Goal: Transaction & Acquisition: Purchase product/service

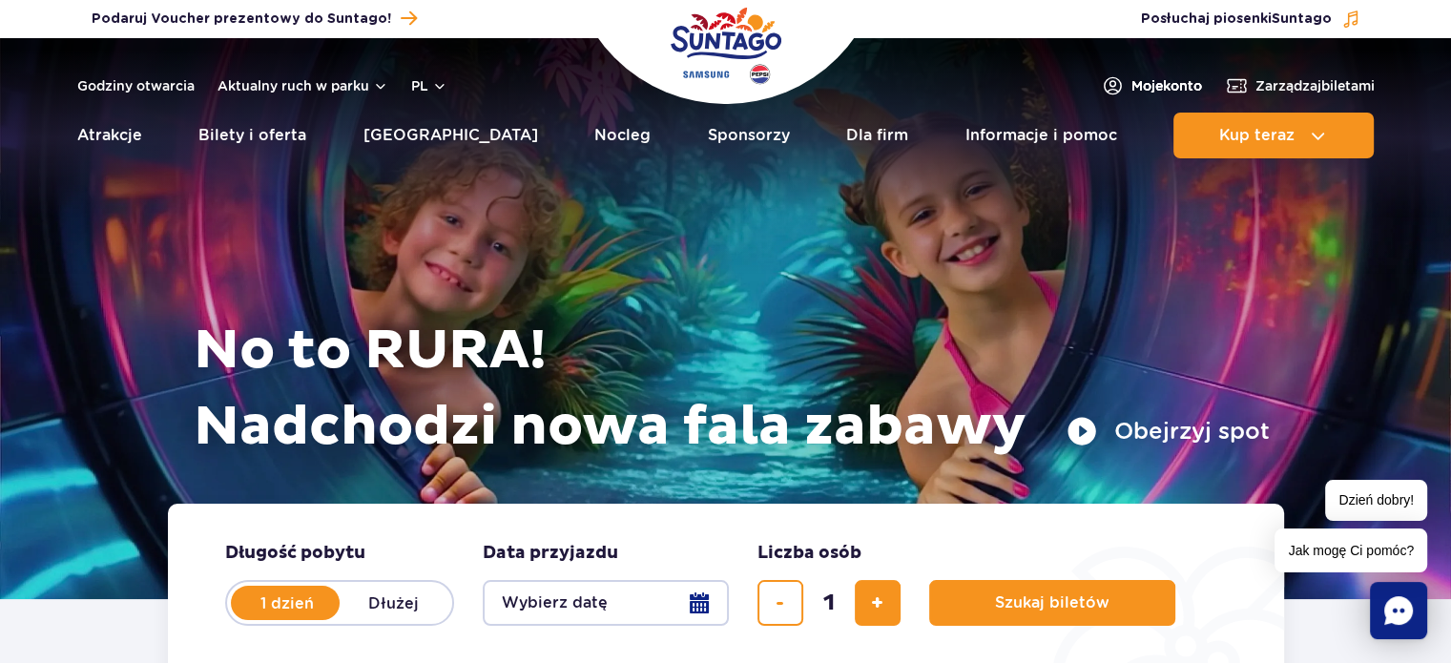
click at [1156, 83] on span "Moje konto" at bounding box center [1167, 85] width 71 height 19
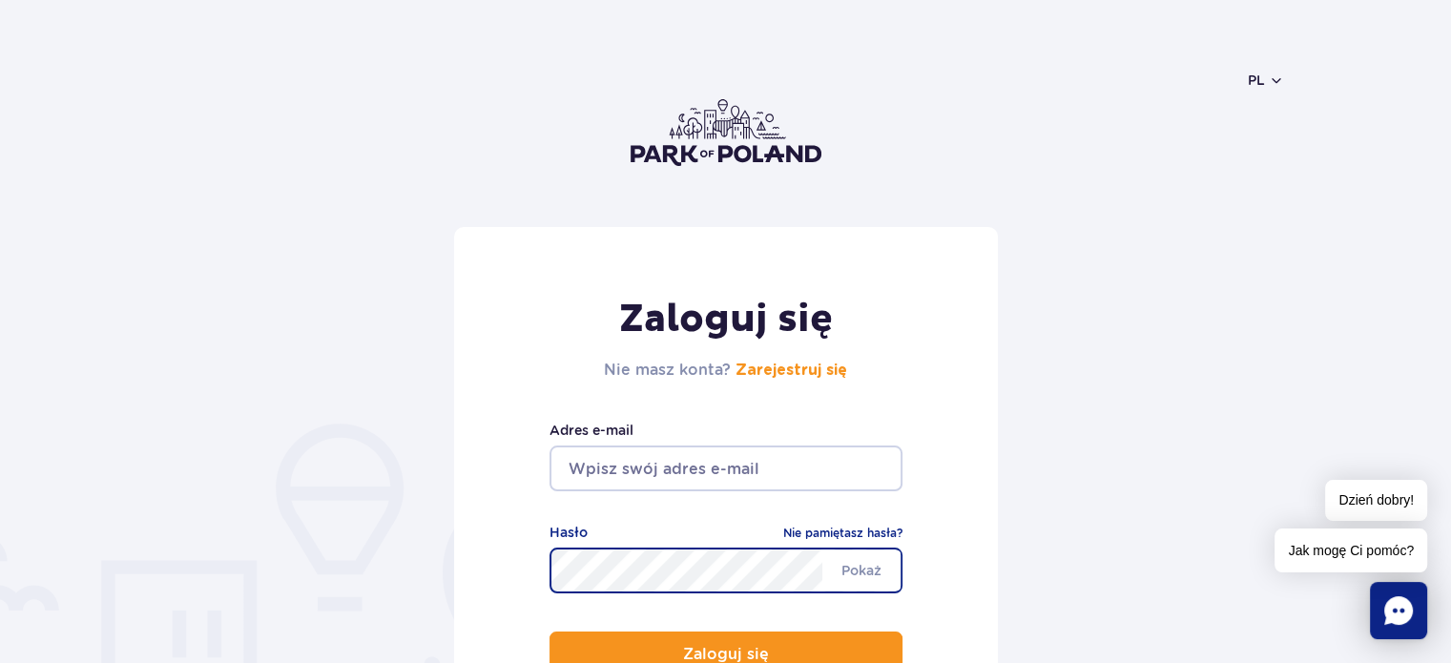
type input "[EMAIL_ADDRESS][DOMAIN_NAME]"
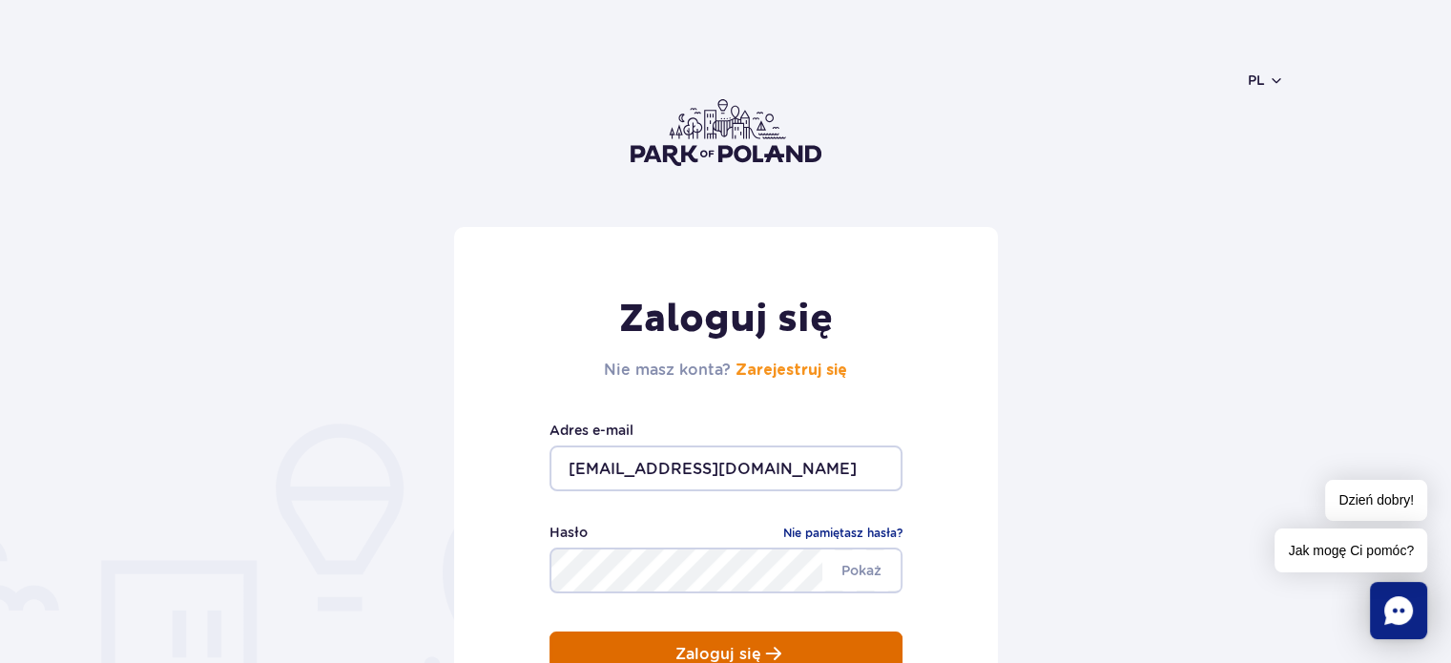
click at [649, 652] on button "Zaloguj się" at bounding box center [726, 655] width 353 height 46
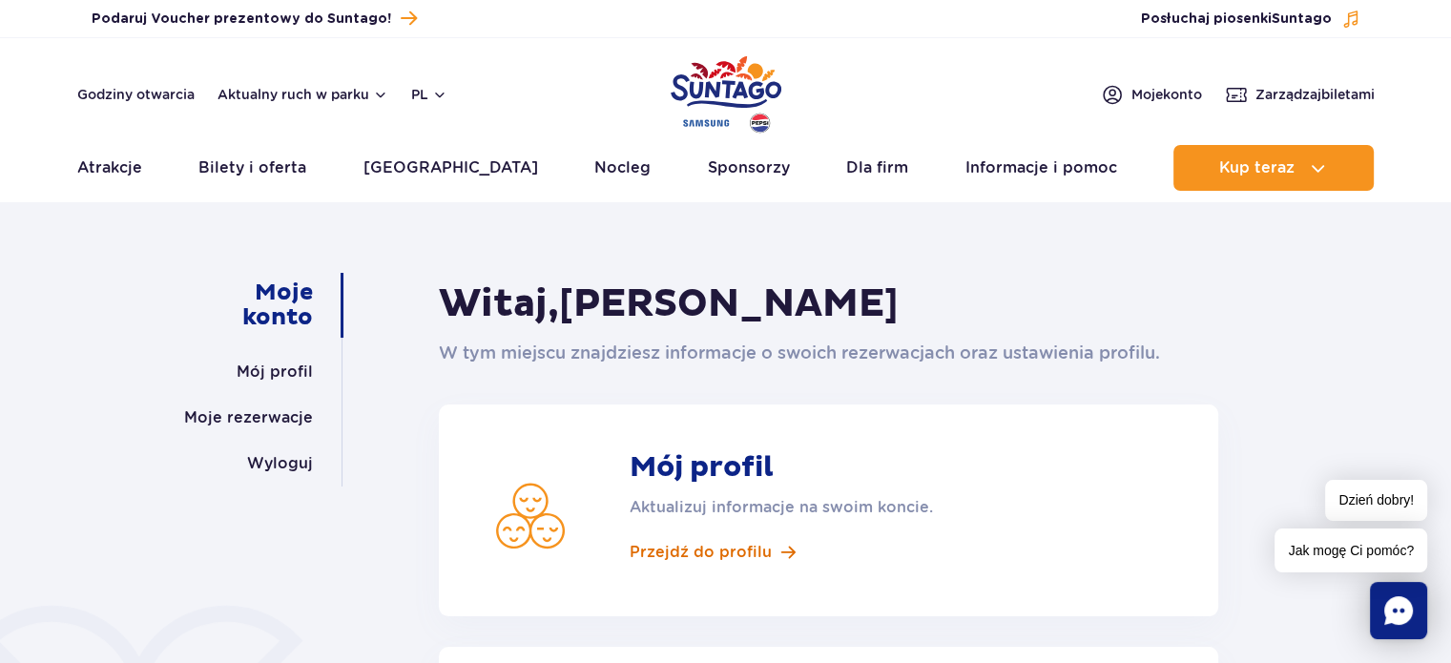
click at [664, 549] on span "Przejdź do profilu" at bounding box center [701, 552] width 142 height 21
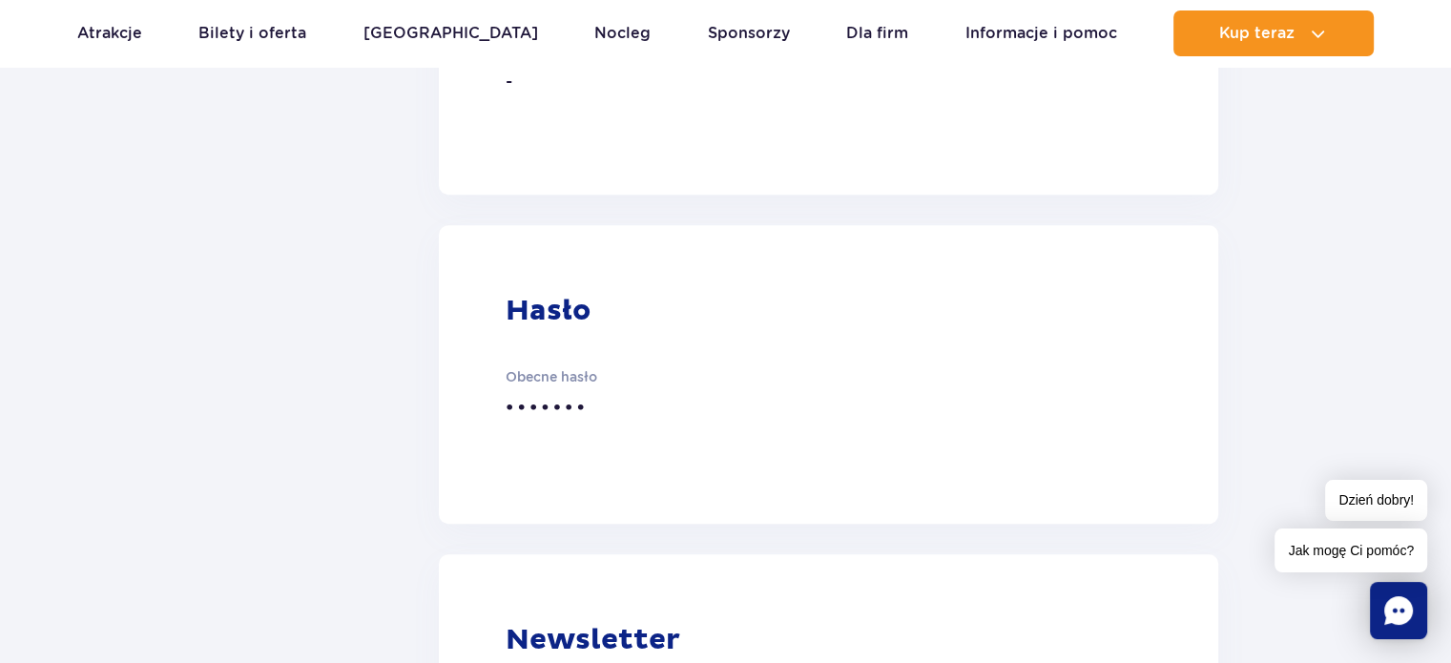
scroll to position [191, 0]
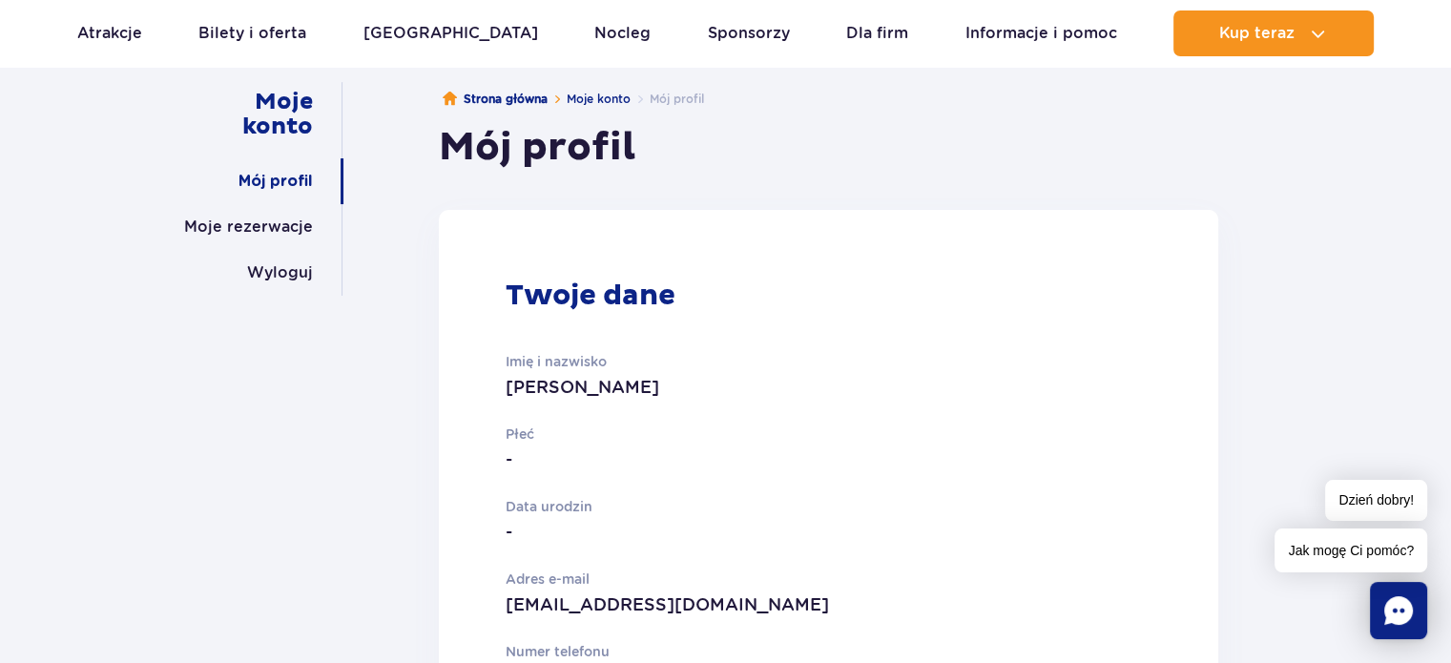
click at [565, 456] on p "-" at bounding box center [755, 460] width 498 height 27
click at [511, 459] on p "-" at bounding box center [755, 460] width 498 height 27
click at [543, 366] on p "Imię i nazwisko" at bounding box center [755, 361] width 498 height 21
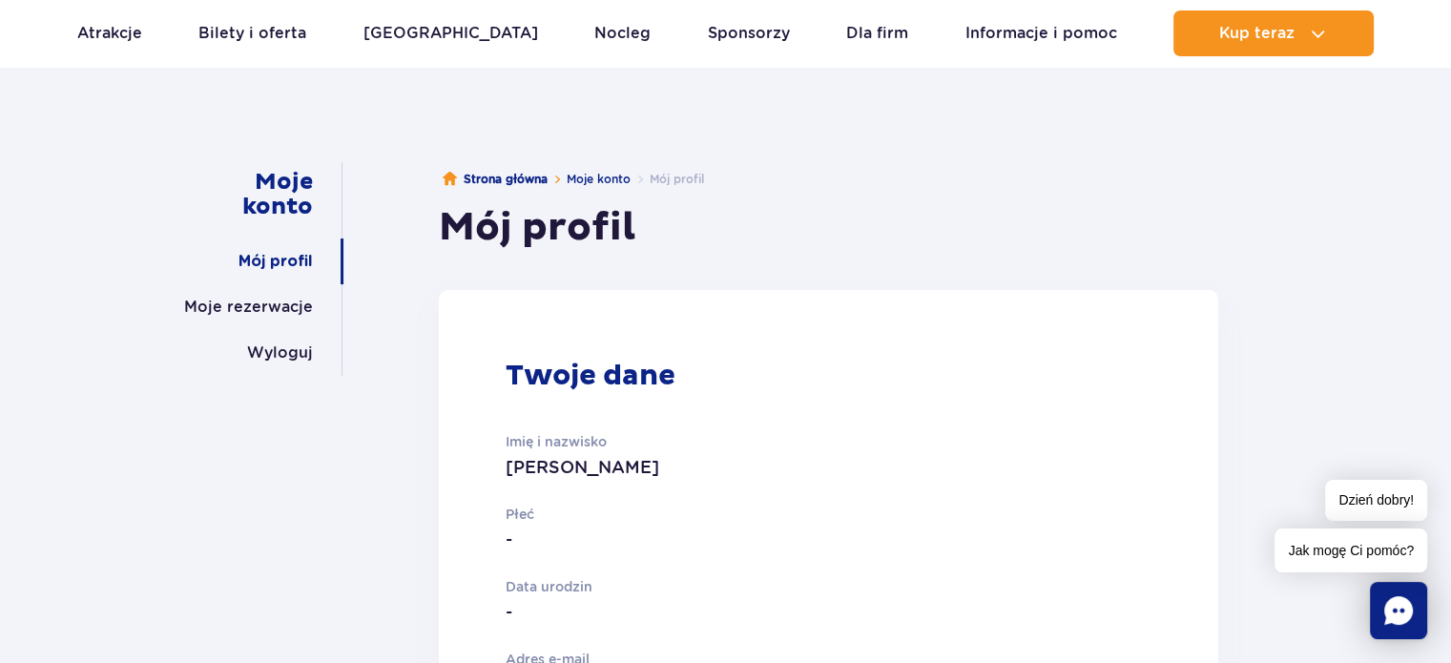
scroll to position [0, 0]
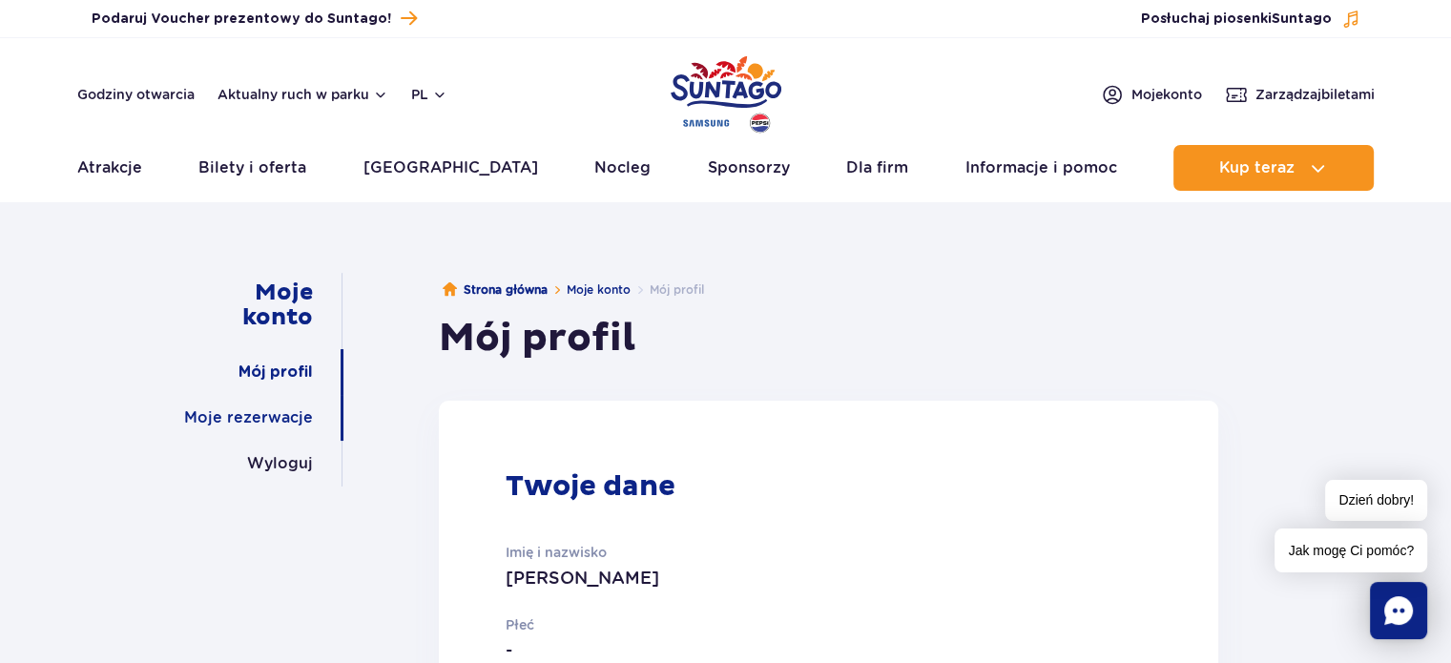
click at [270, 420] on link "Moje rezerwacje" at bounding box center [248, 418] width 129 height 46
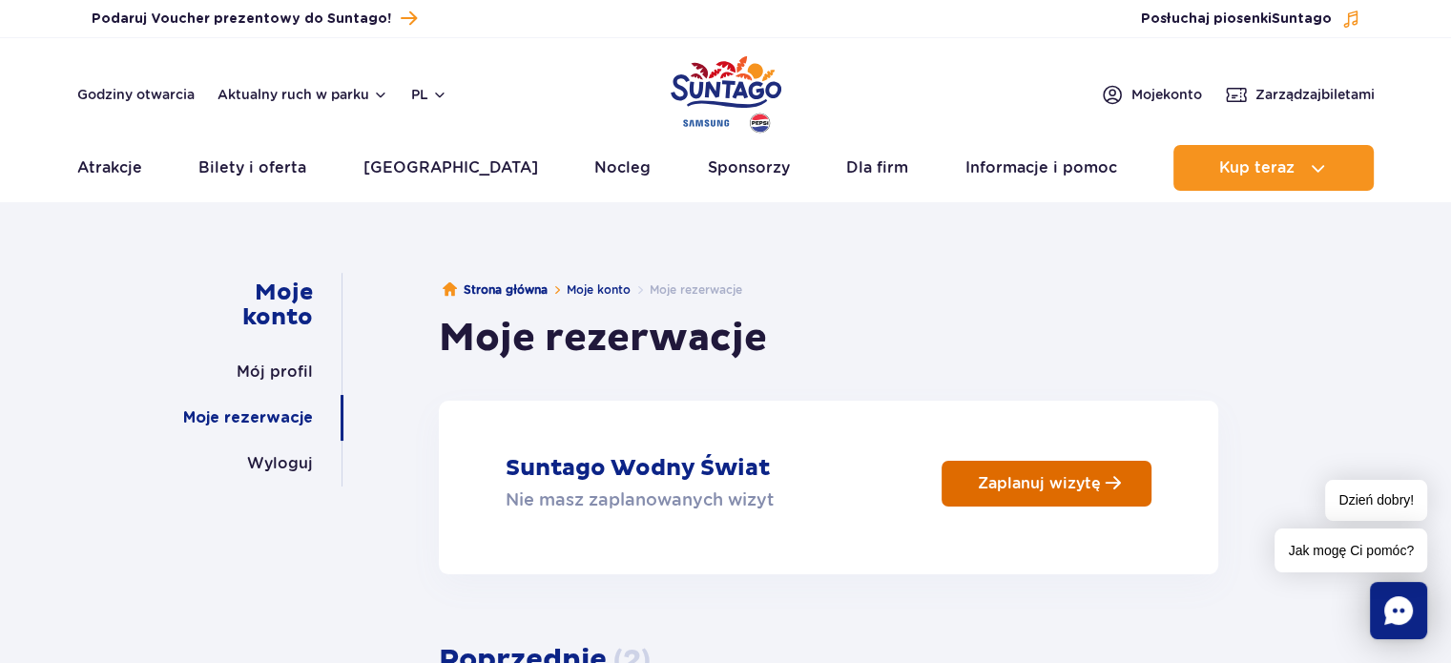
click at [999, 476] on p "Zaplanuj wizytę" at bounding box center [1039, 483] width 123 height 18
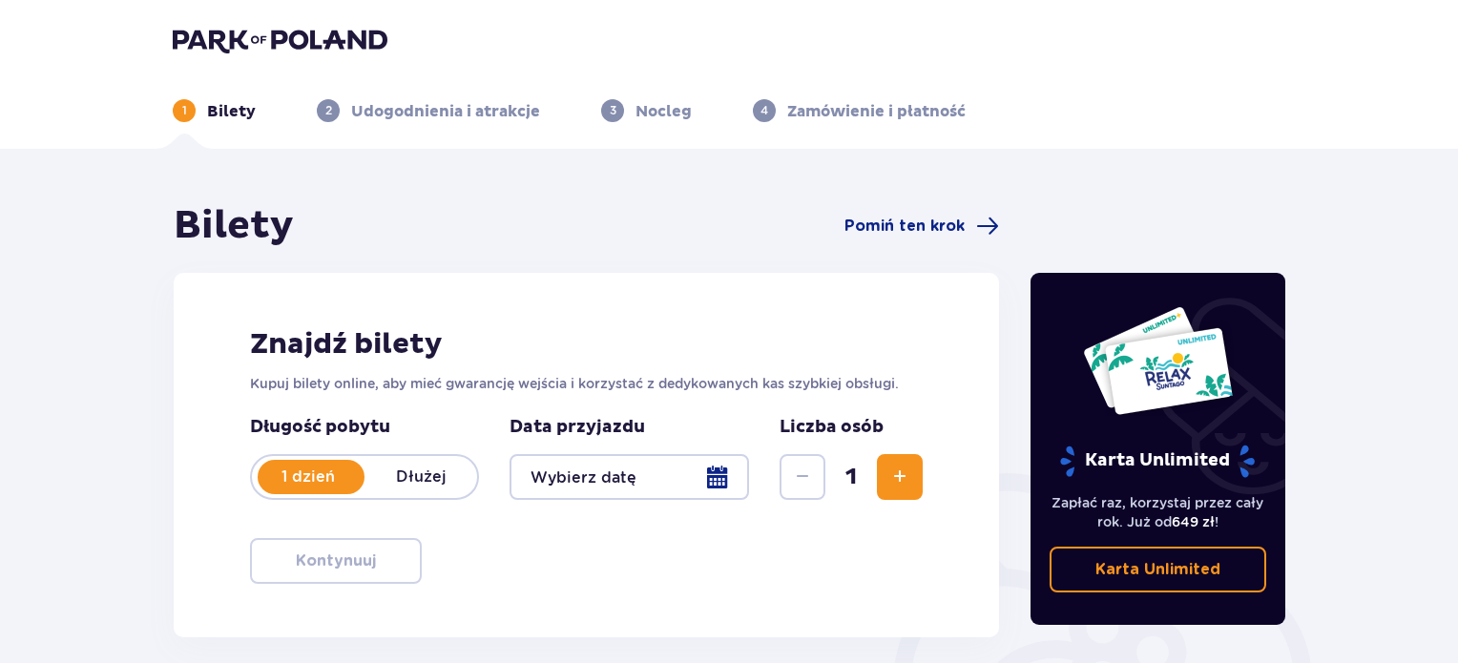
click at [719, 476] on div at bounding box center [630, 477] width 240 height 46
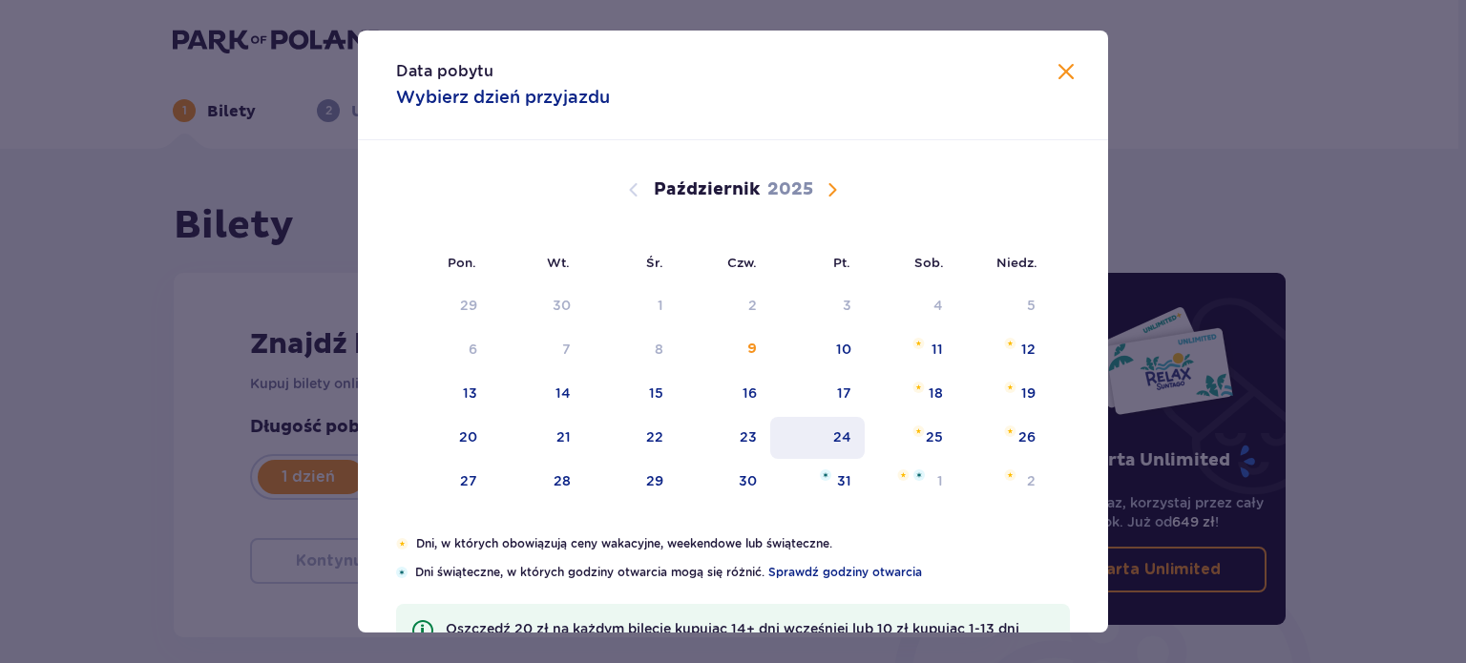
click at [839, 438] on div "24" at bounding box center [842, 436] width 18 height 19
type input "24.10.25"
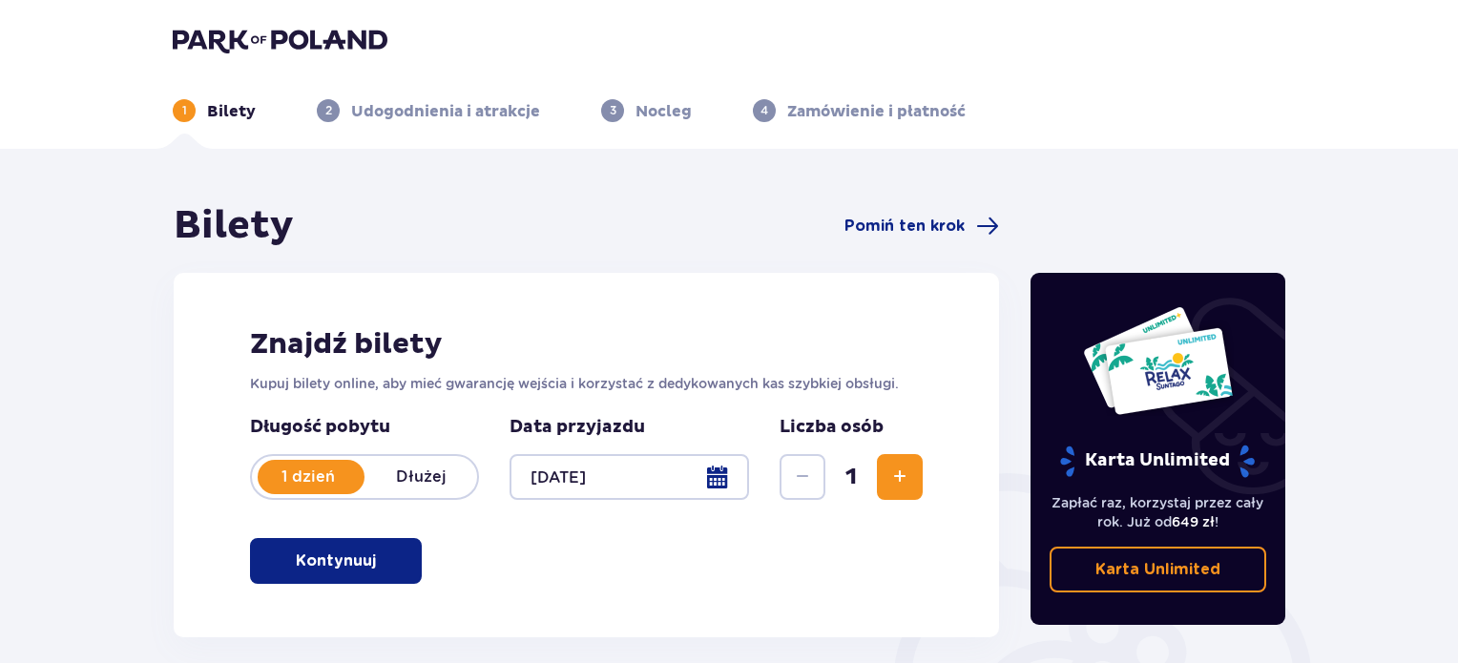
click at [890, 472] on span "Zwiększ" at bounding box center [899, 477] width 23 height 23
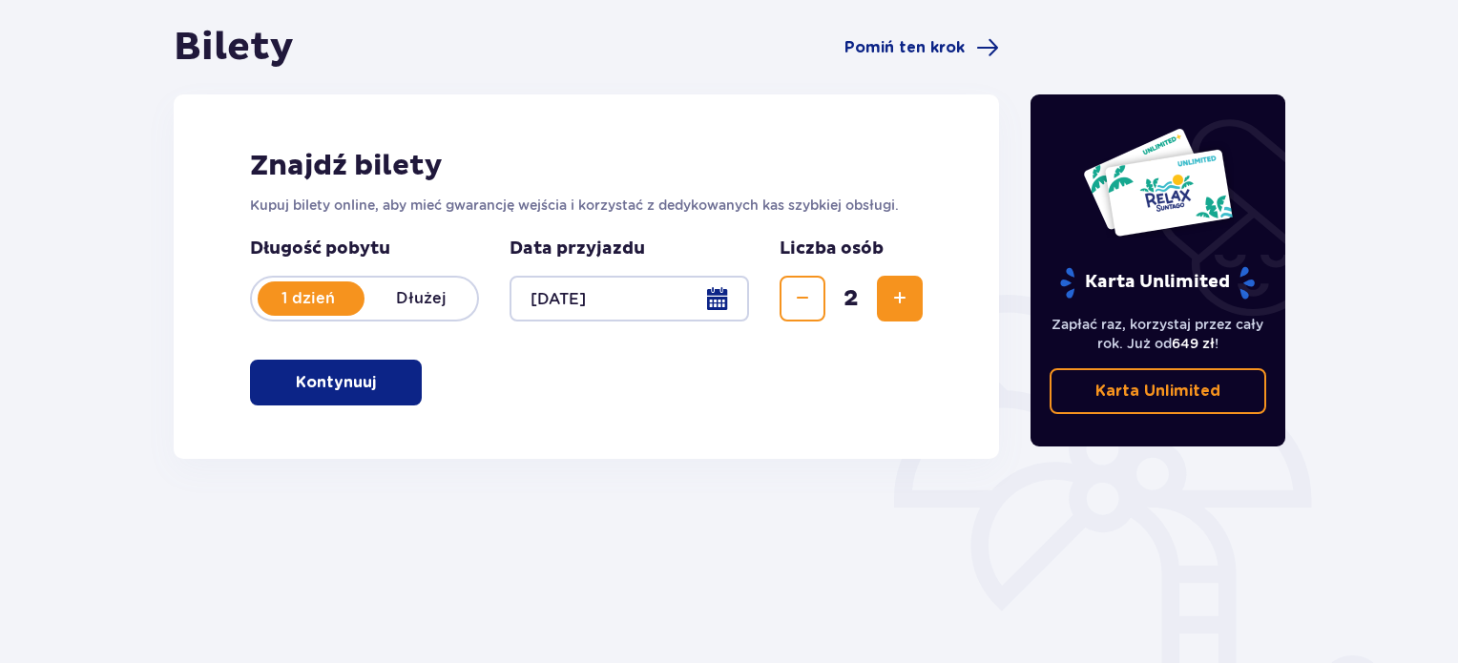
scroll to position [191, 0]
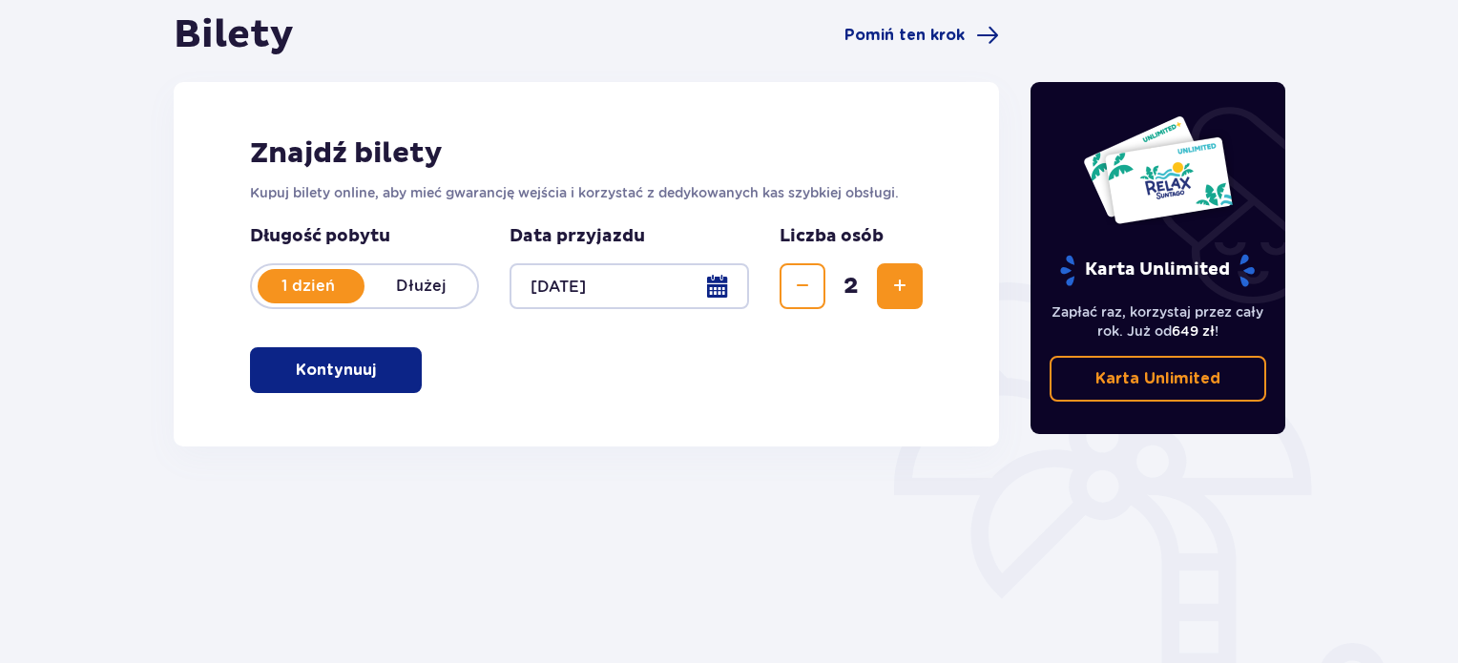
click at [378, 365] on span "button" at bounding box center [379, 370] width 23 height 23
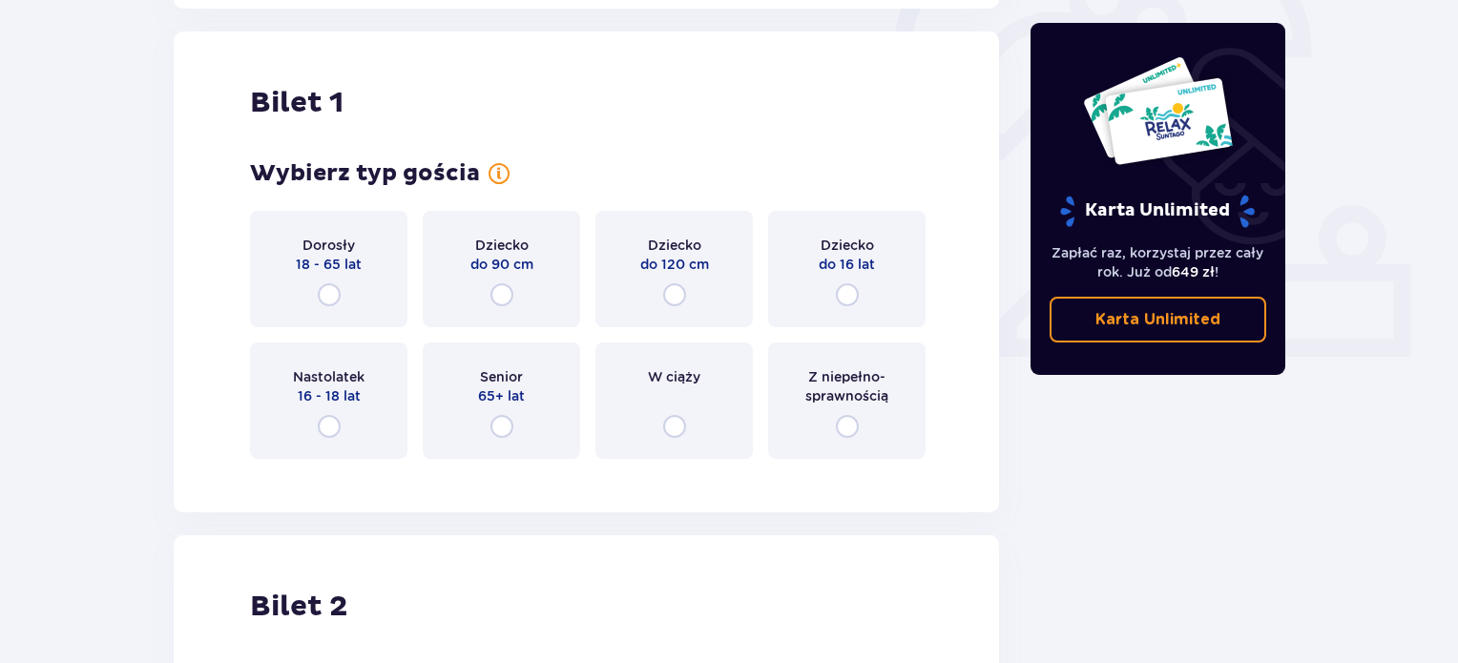
scroll to position [637, 0]
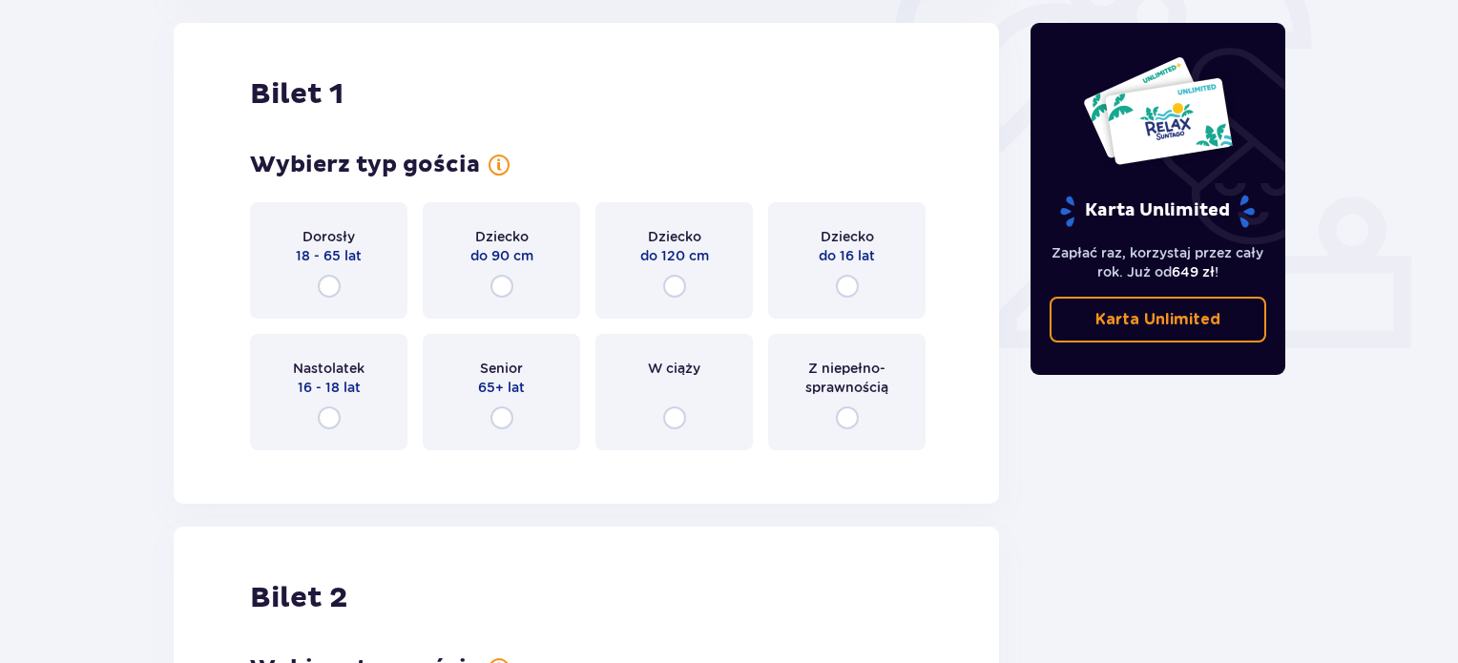
click at [328, 287] on input "radio" at bounding box center [329, 286] width 23 height 23
radio input "true"
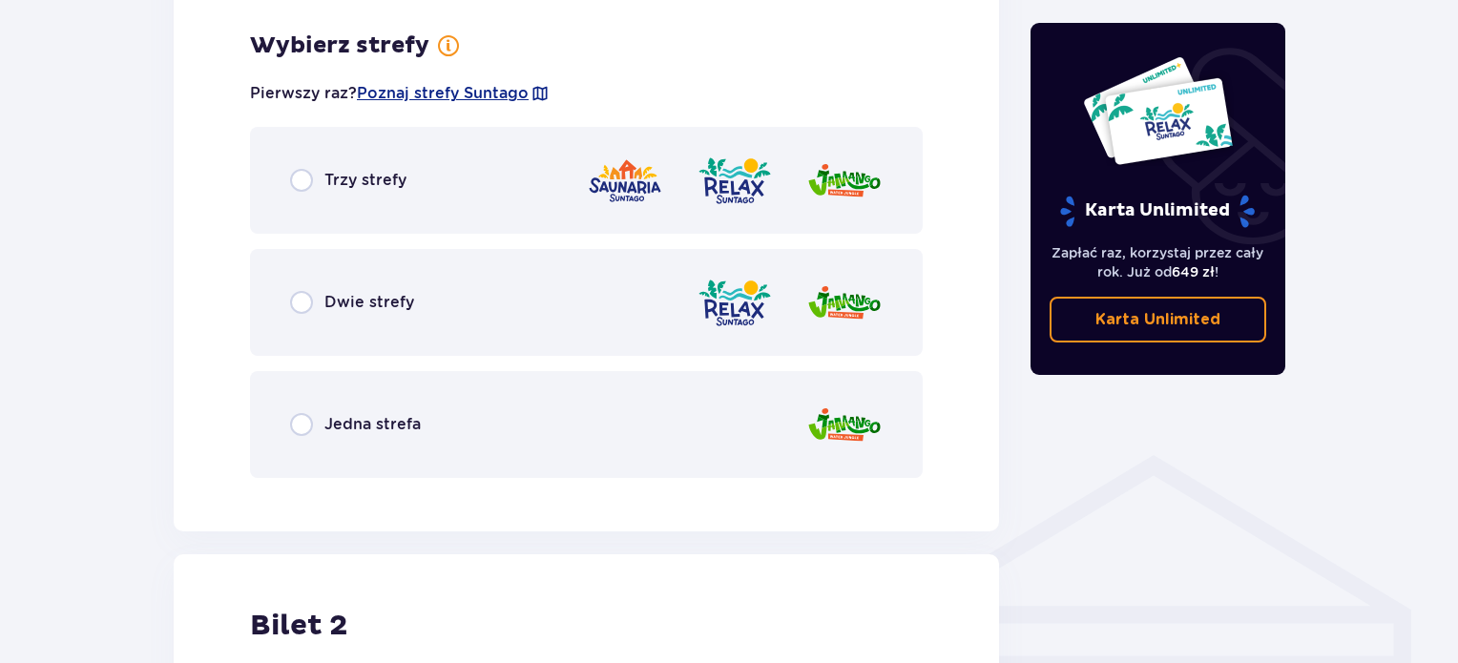
scroll to position [1103, 0]
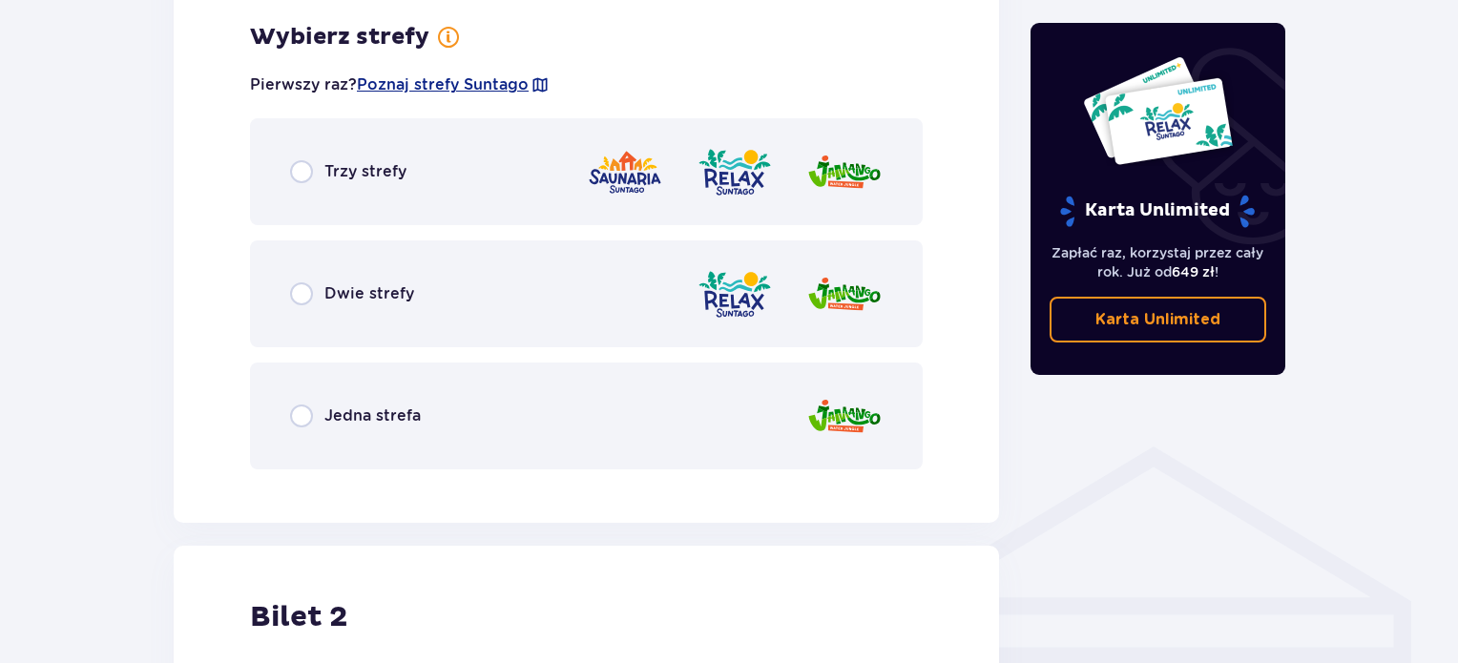
click at [302, 421] on input "radio" at bounding box center [301, 416] width 23 height 23
radio input "true"
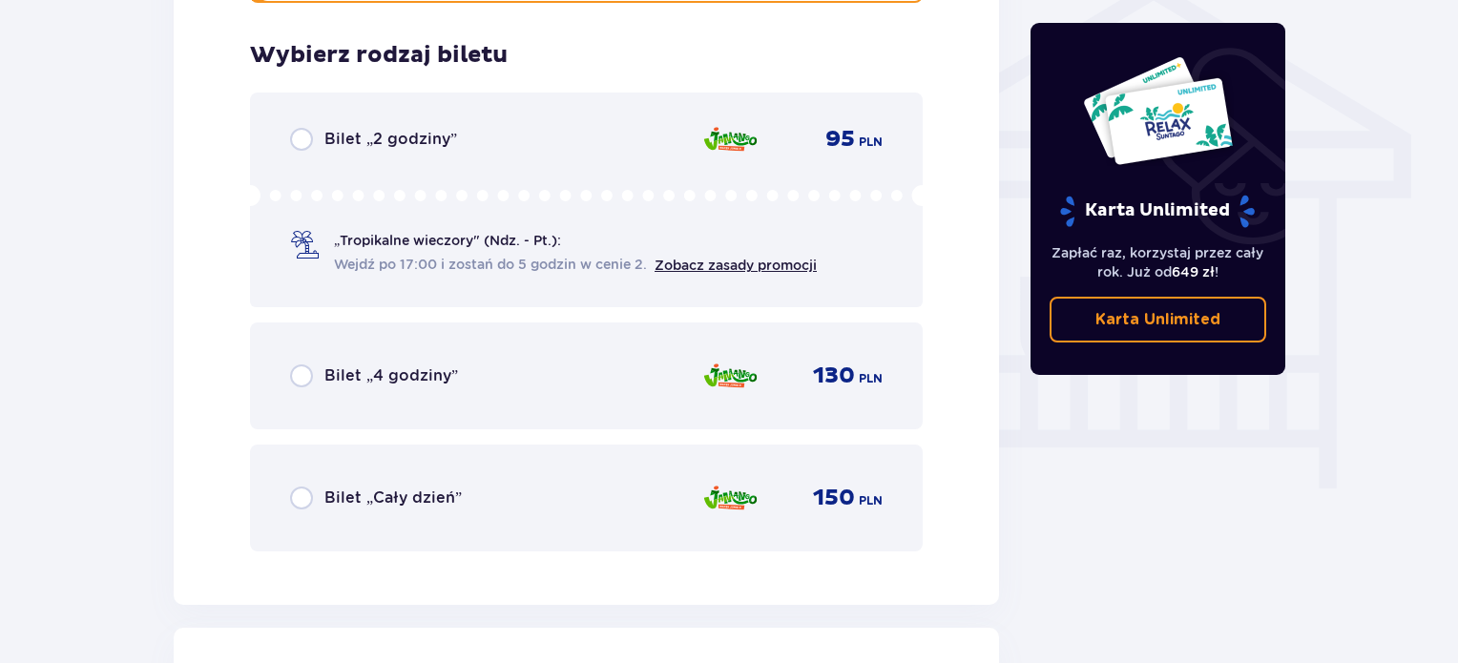
scroll to position [1588, 0]
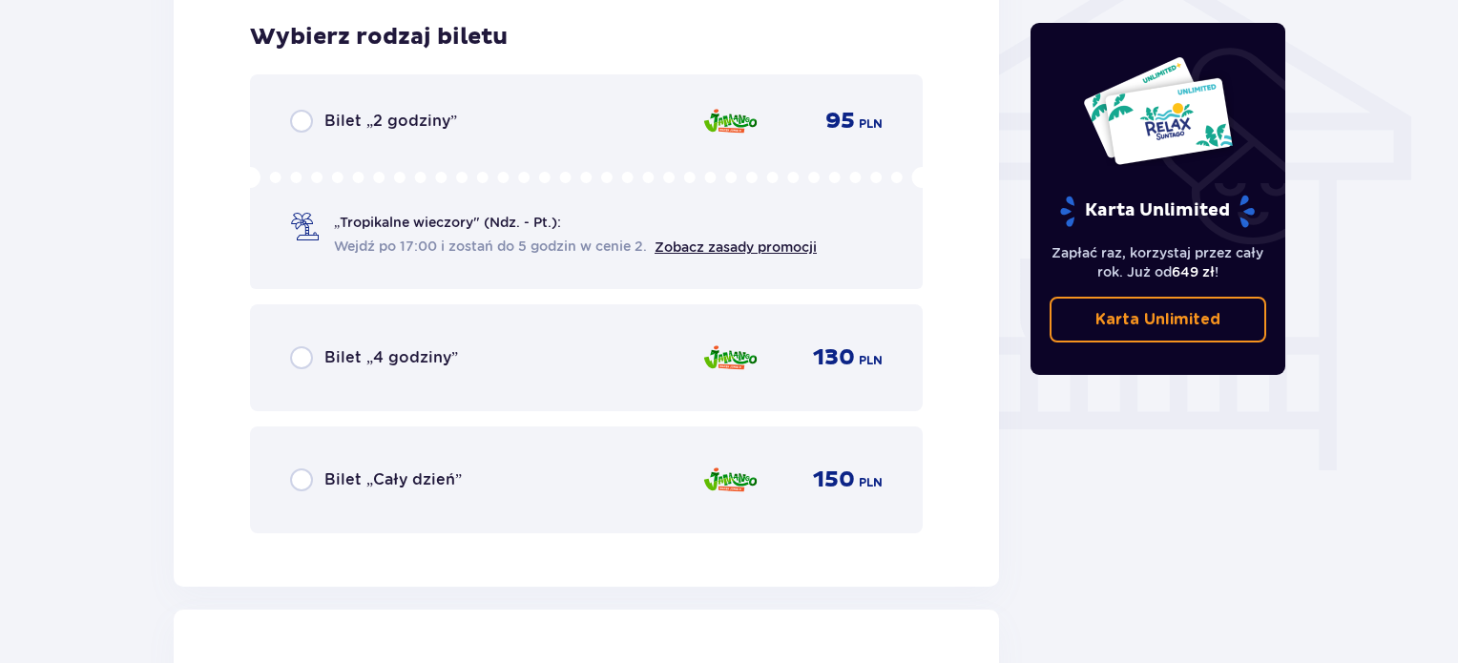
click at [298, 480] on input "radio" at bounding box center [301, 480] width 23 height 23
radio input "true"
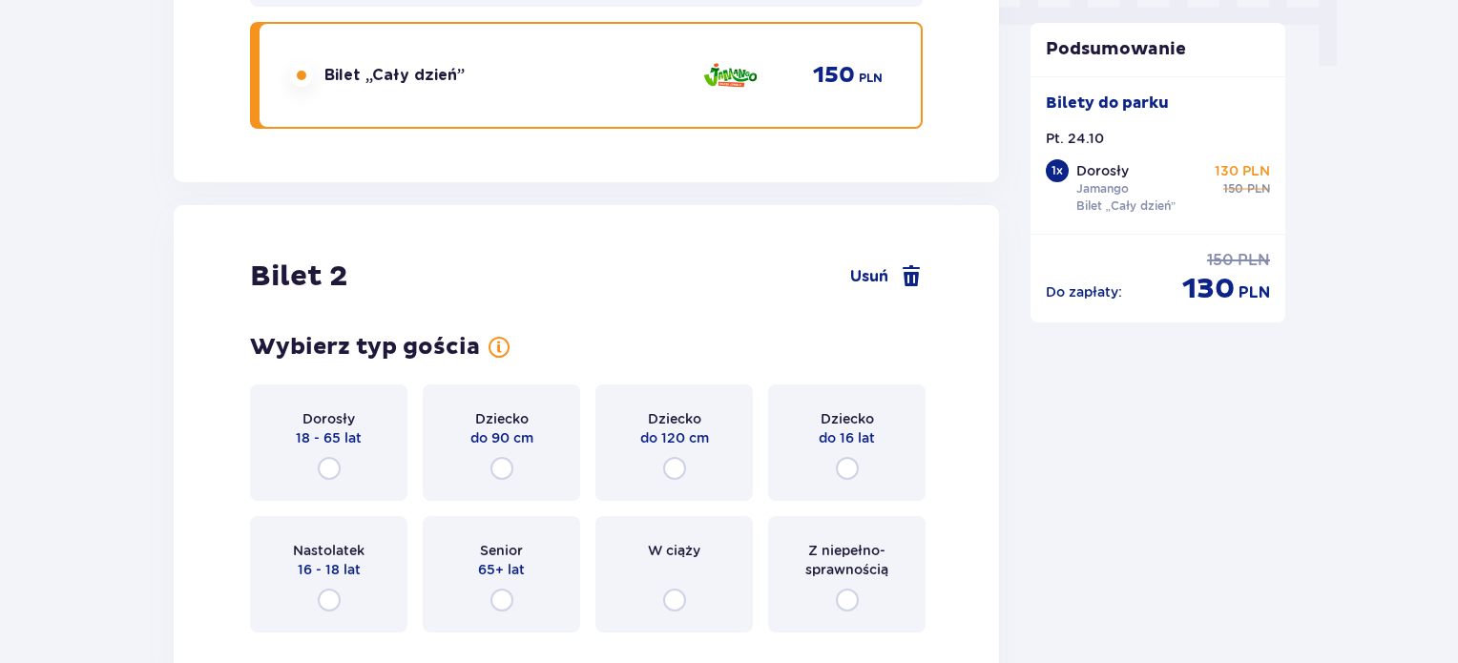
scroll to position [2174, 0]
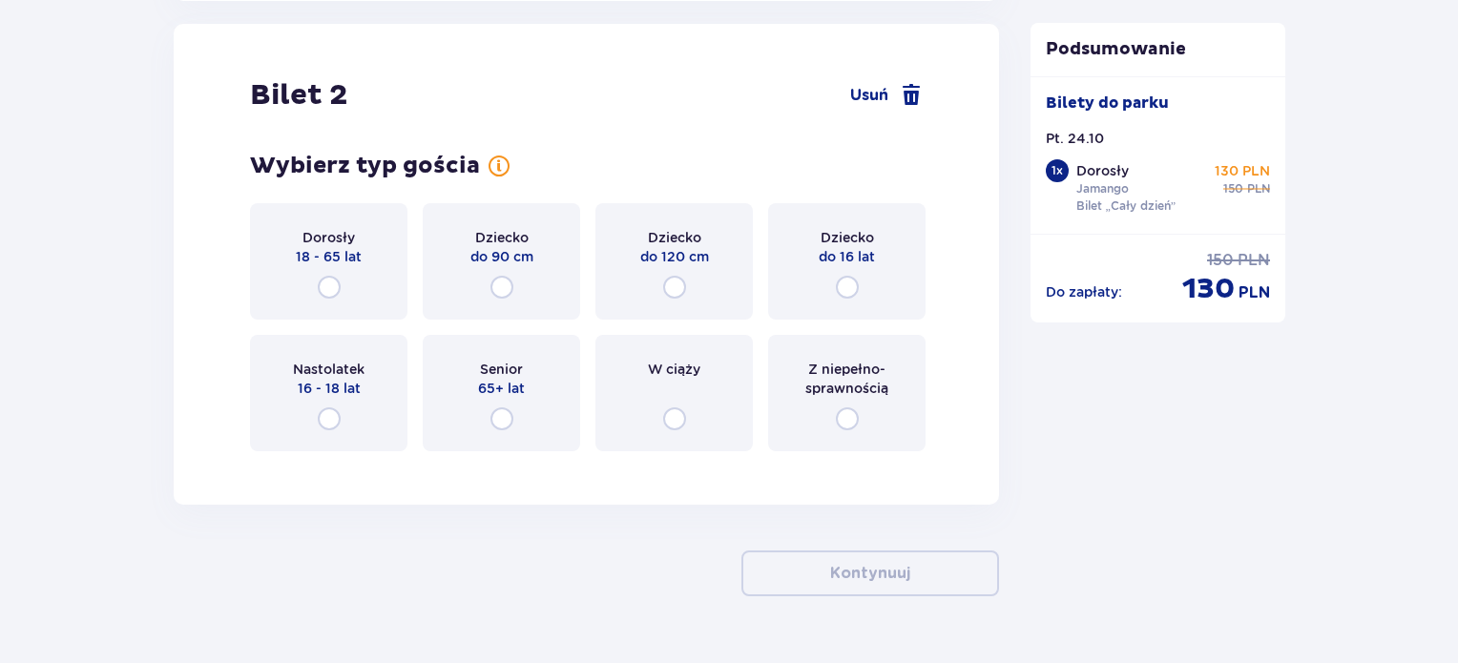
click at [842, 286] on input "radio" at bounding box center [847, 287] width 23 height 23
radio input "true"
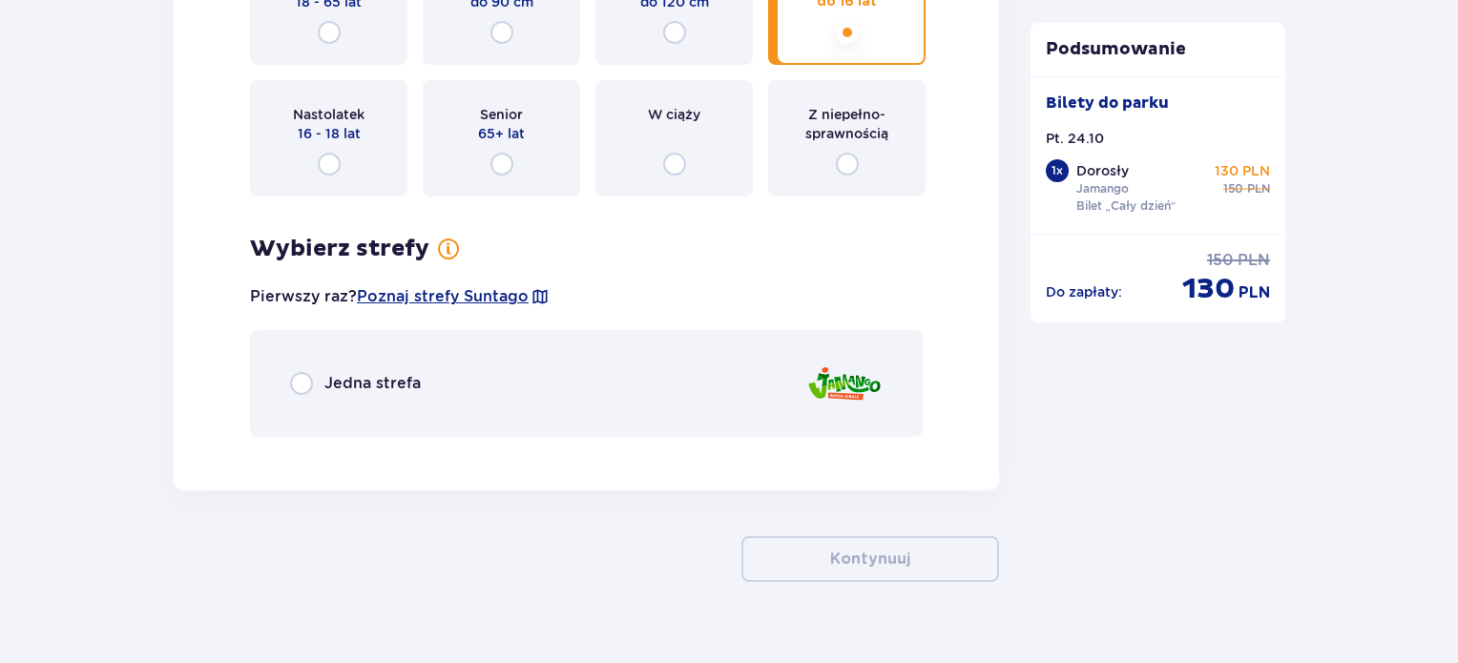
scroll to position [2461, 0]
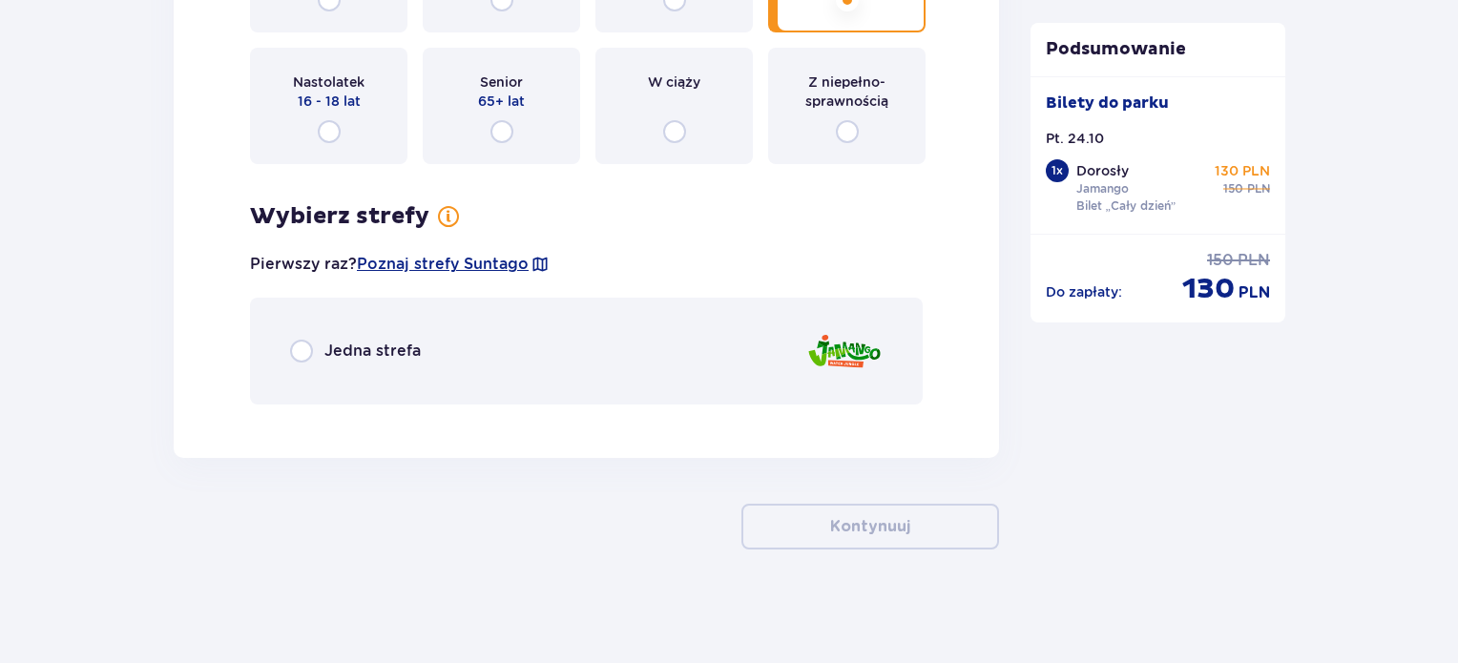
click at [329, 358] on span "Jedna strefa" at bounding box center [372, 351] width 96 height 21
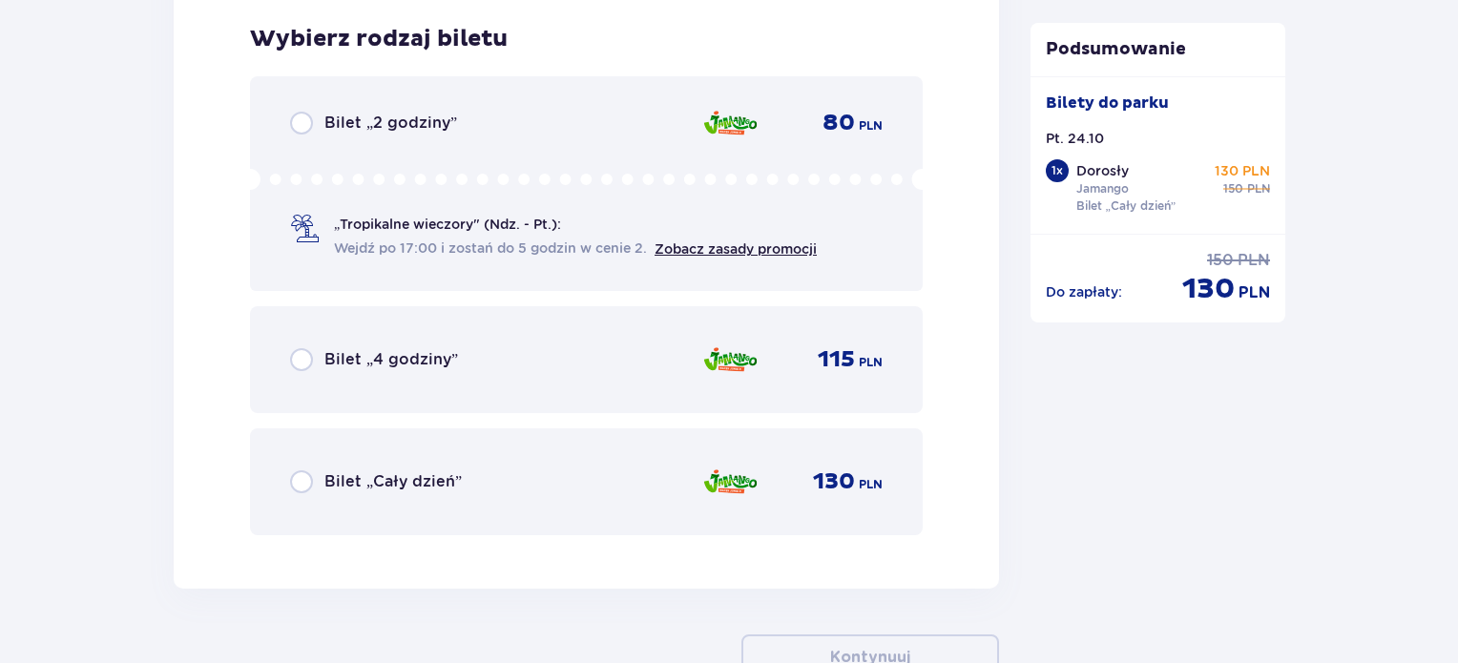
scroll to position [2880, 0]
click at [297, 480] on input "radio" at bounding box center [301, 480] width 23 height 23
radio input "true"
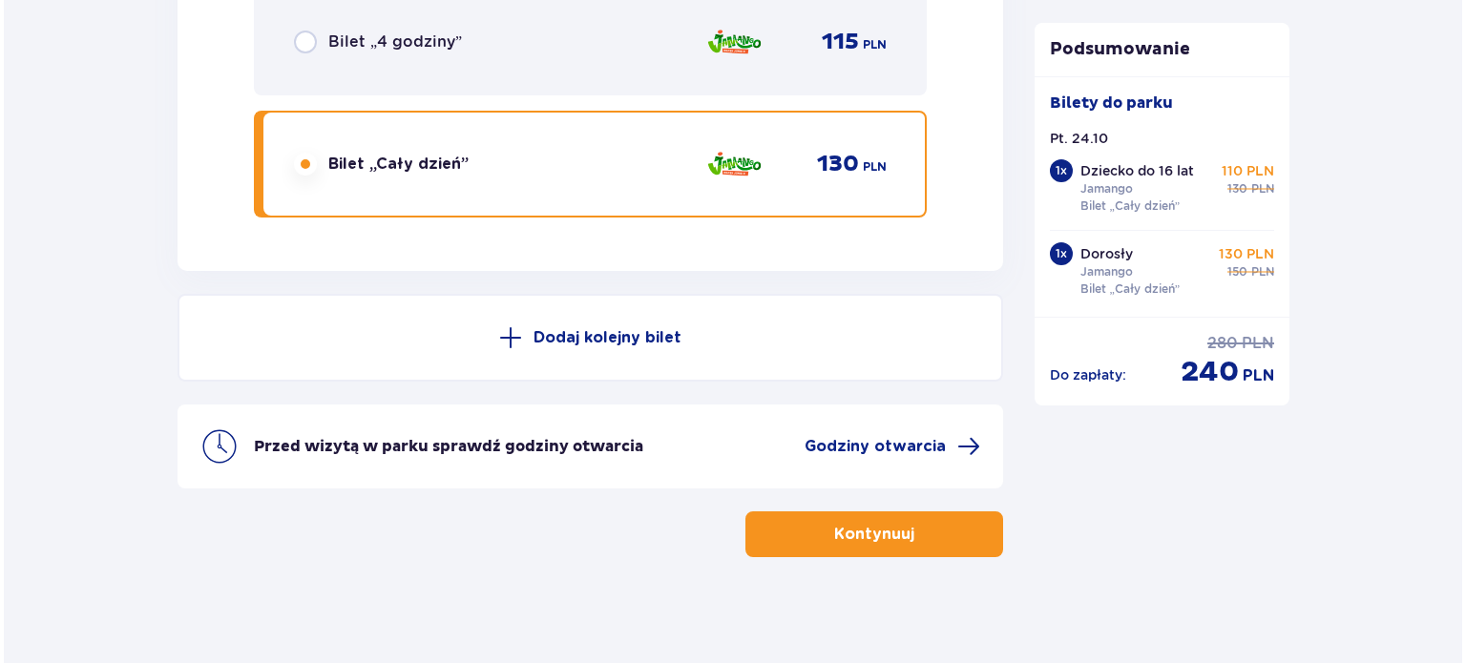
scroll to position [3202, 0]
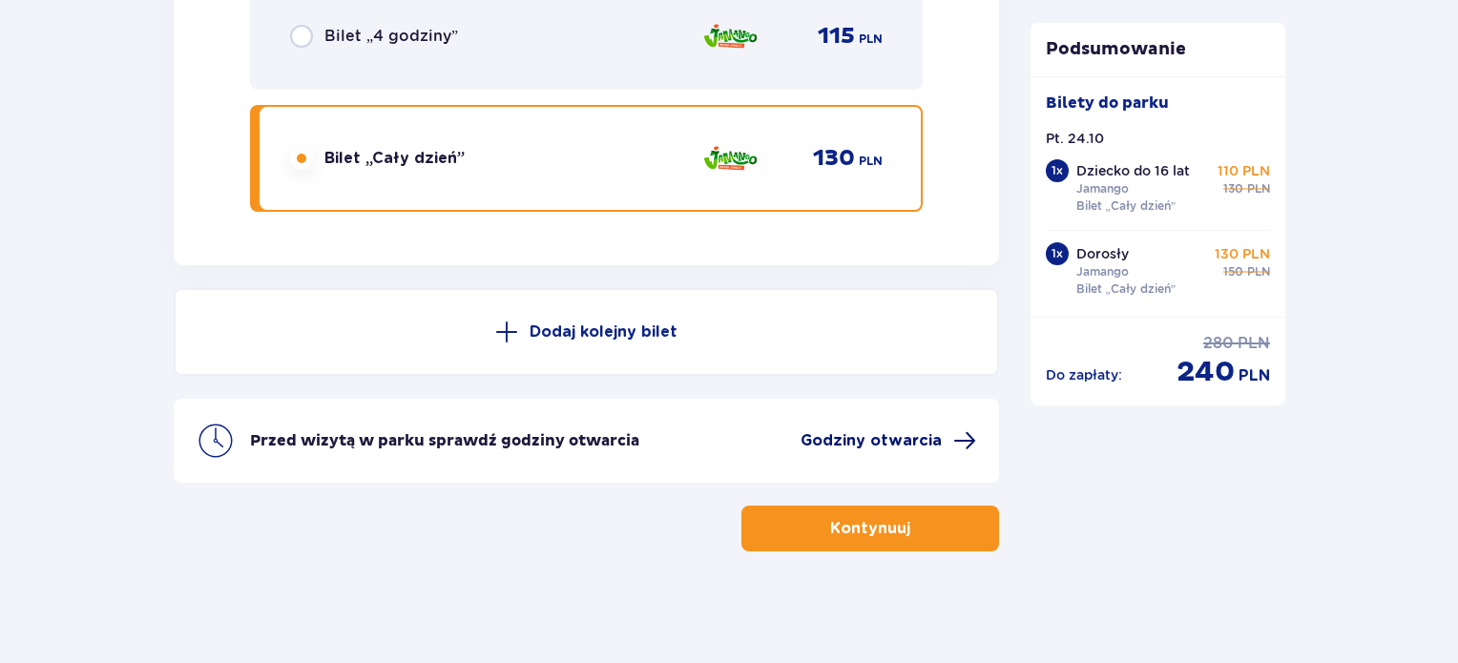
click at [886, 438] on span "Godziny otwarcia" at bounding box center [871, 440] width 141 height 21
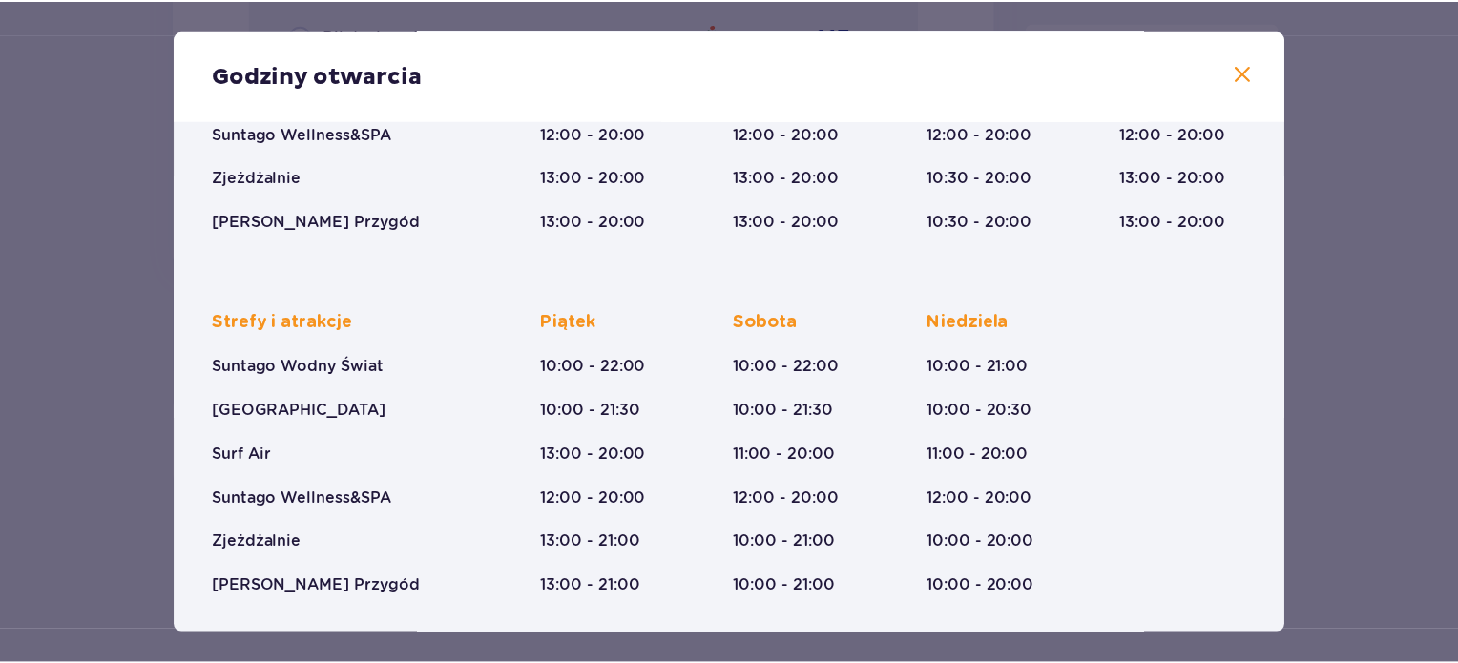
scroll to position [346, 0]
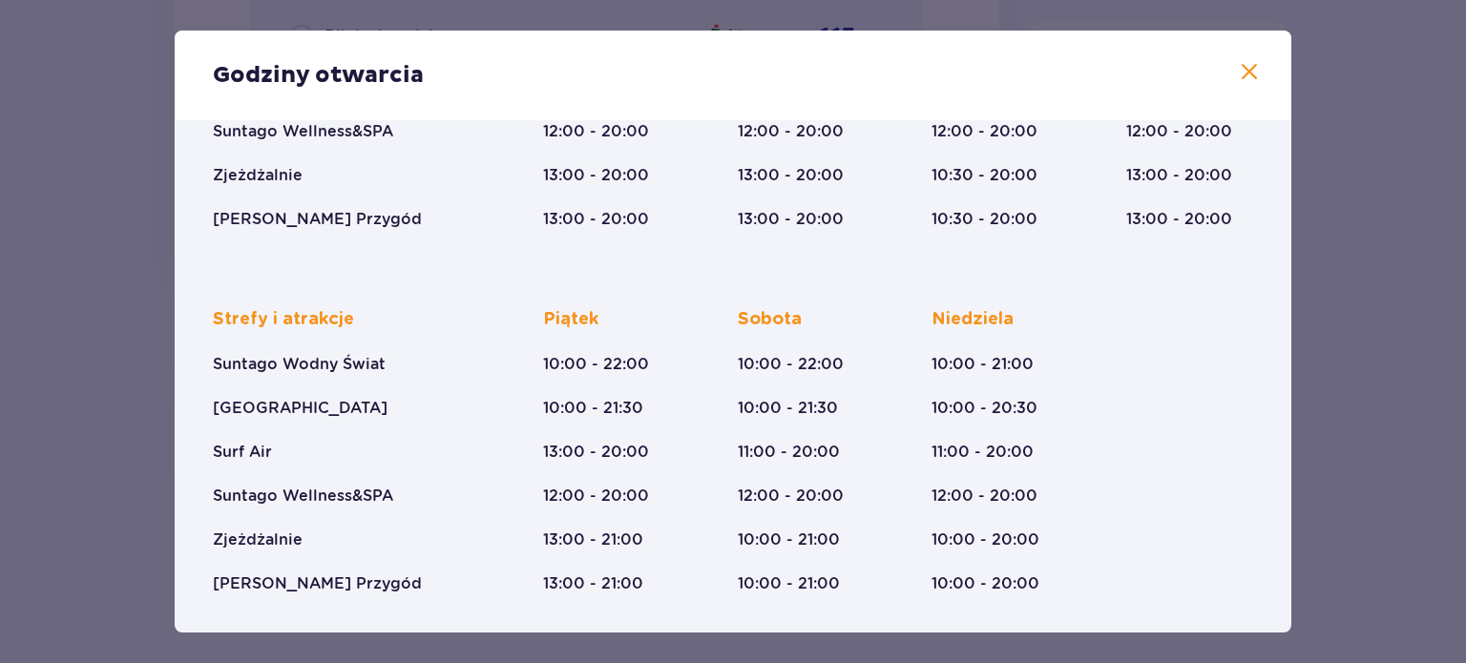
click at [1239, 71] on span at bounding box center [1249, 72] width 23 height 23
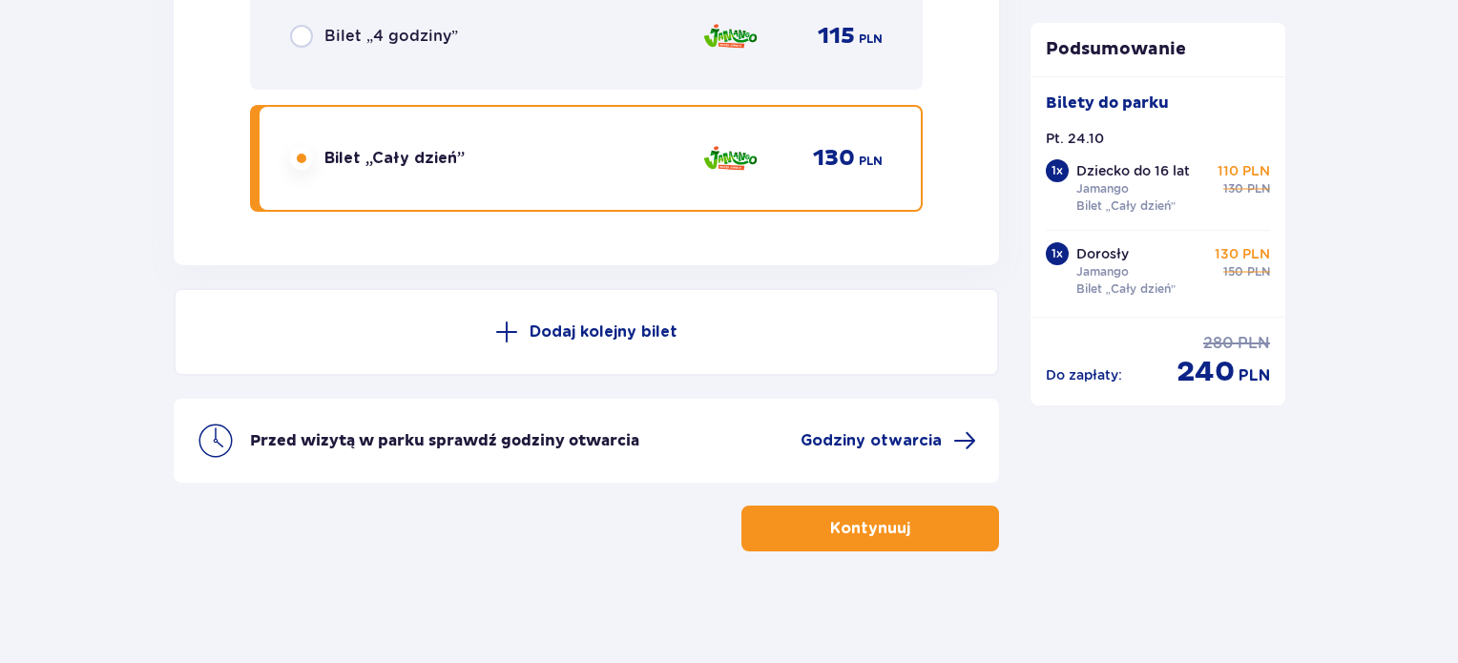
click at [888, 524] on p "Kontynuuj" at bounding box center [870, 528] width 80 height 21
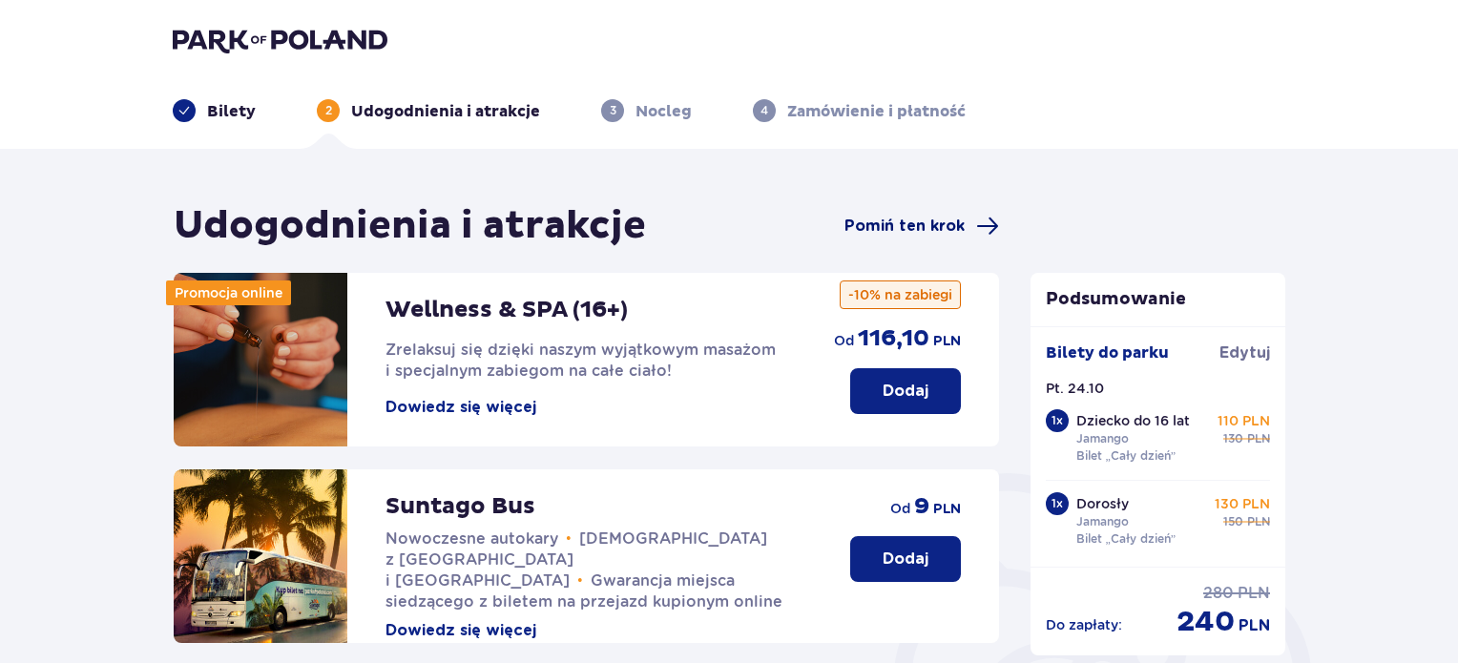
click at [905, 219] on span "Pomiń ten krok" at bounding box center [905, 226] width 120 height 21
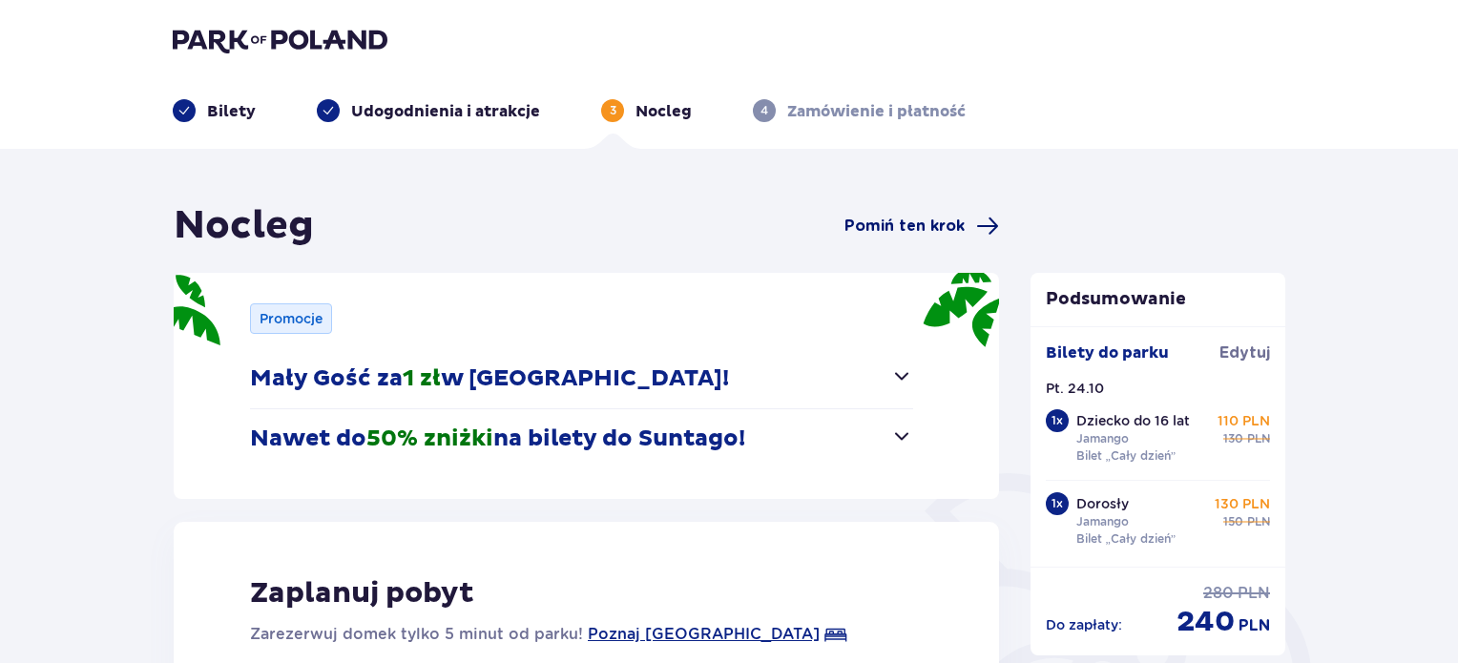
click at [882, 230] on span "Pomiń ten krok" at bounding box center [905, 226] width 120 height 21
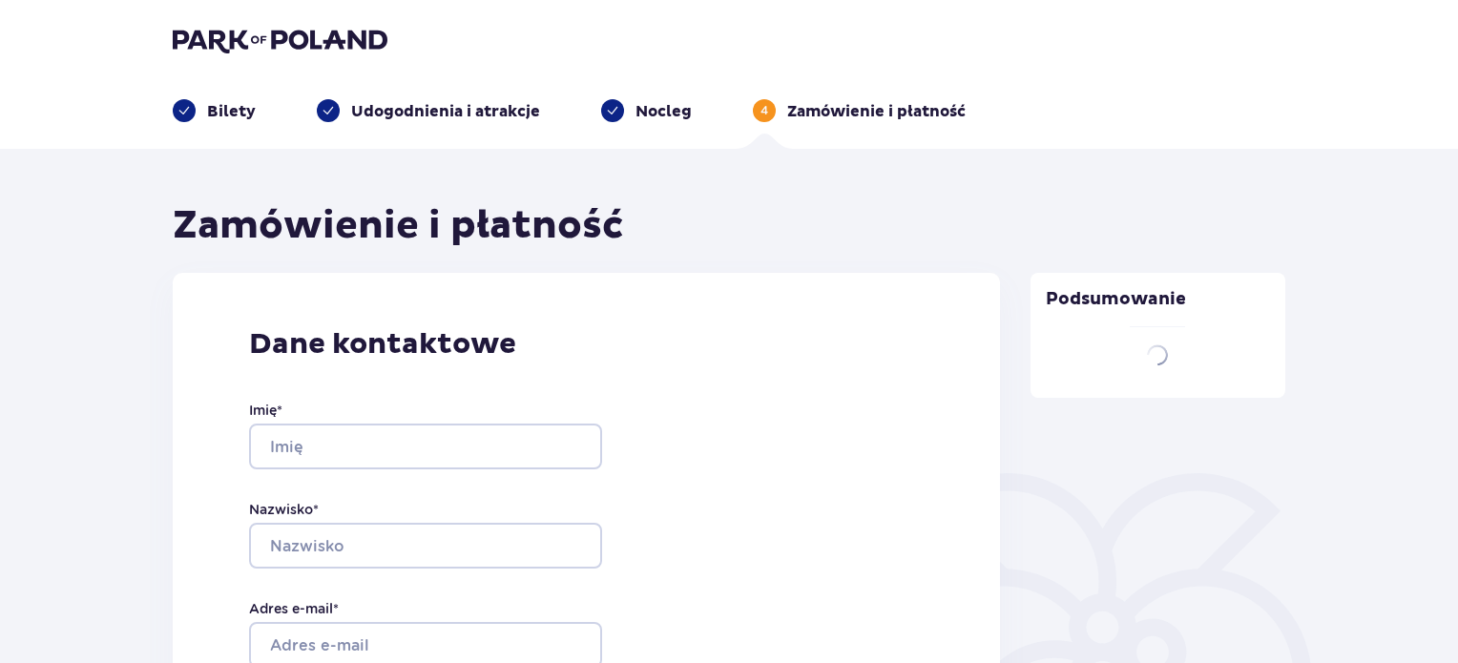
type input "Yan"
type input "Tamilin"
type input "[EMAIL_ADDRESS][DOMAIN_NAME]"
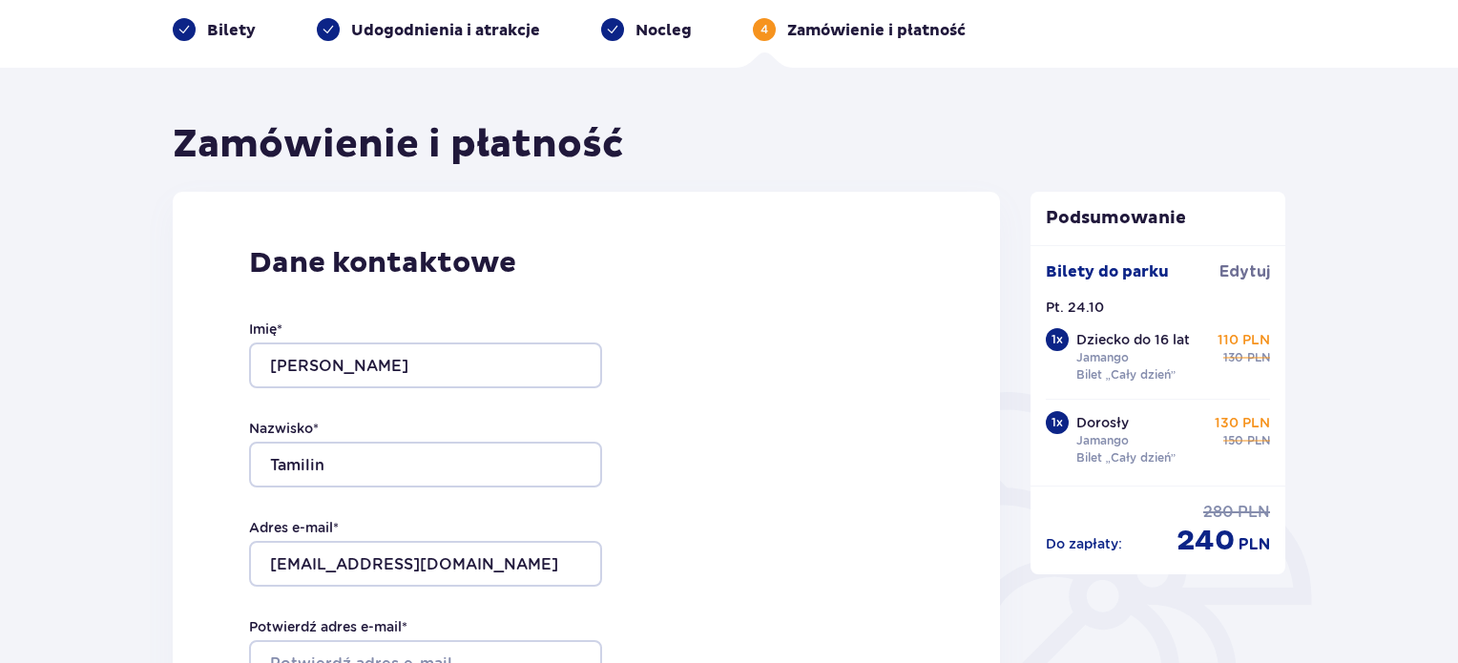
scroll to position [286, 0]
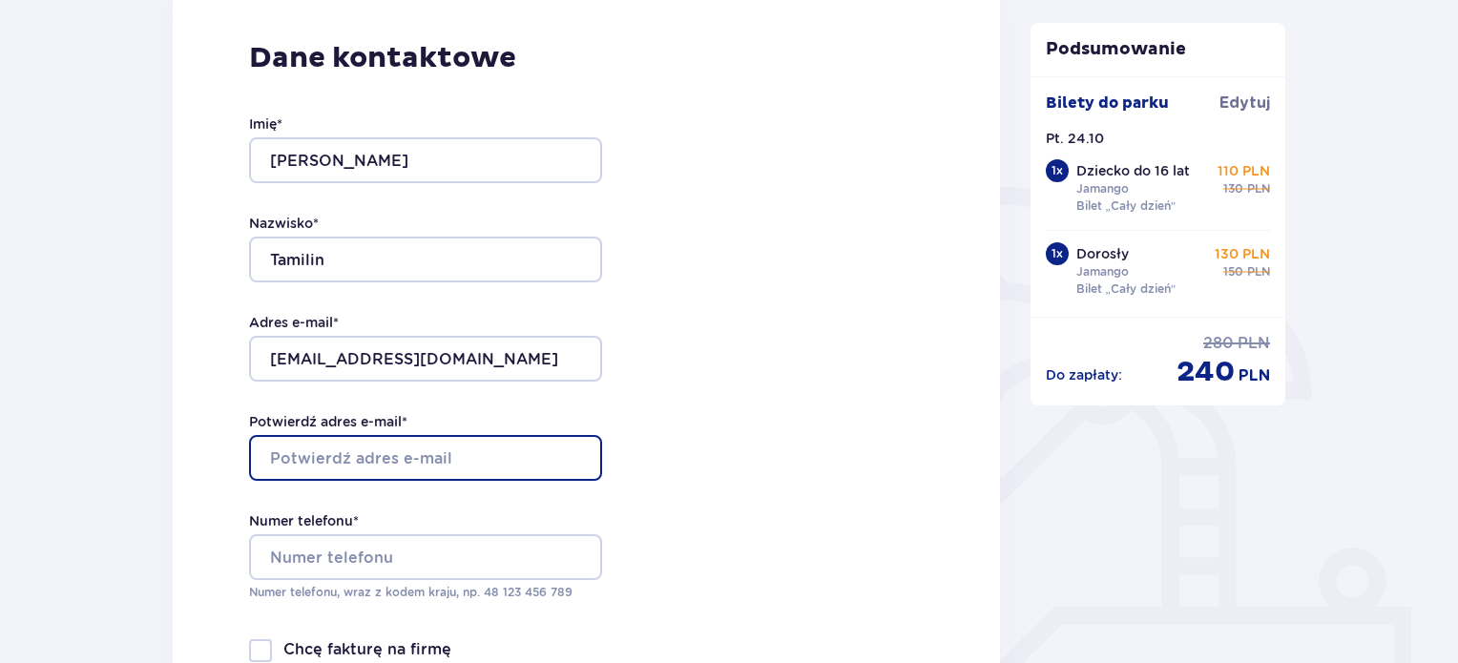
click at [472, 457] on input "Potwierdź adres e-mail *" at bounding box center [425, 458] width 353 height 46
type input "[EMAIL_ADDRESS][DOMAIN_NAME]"
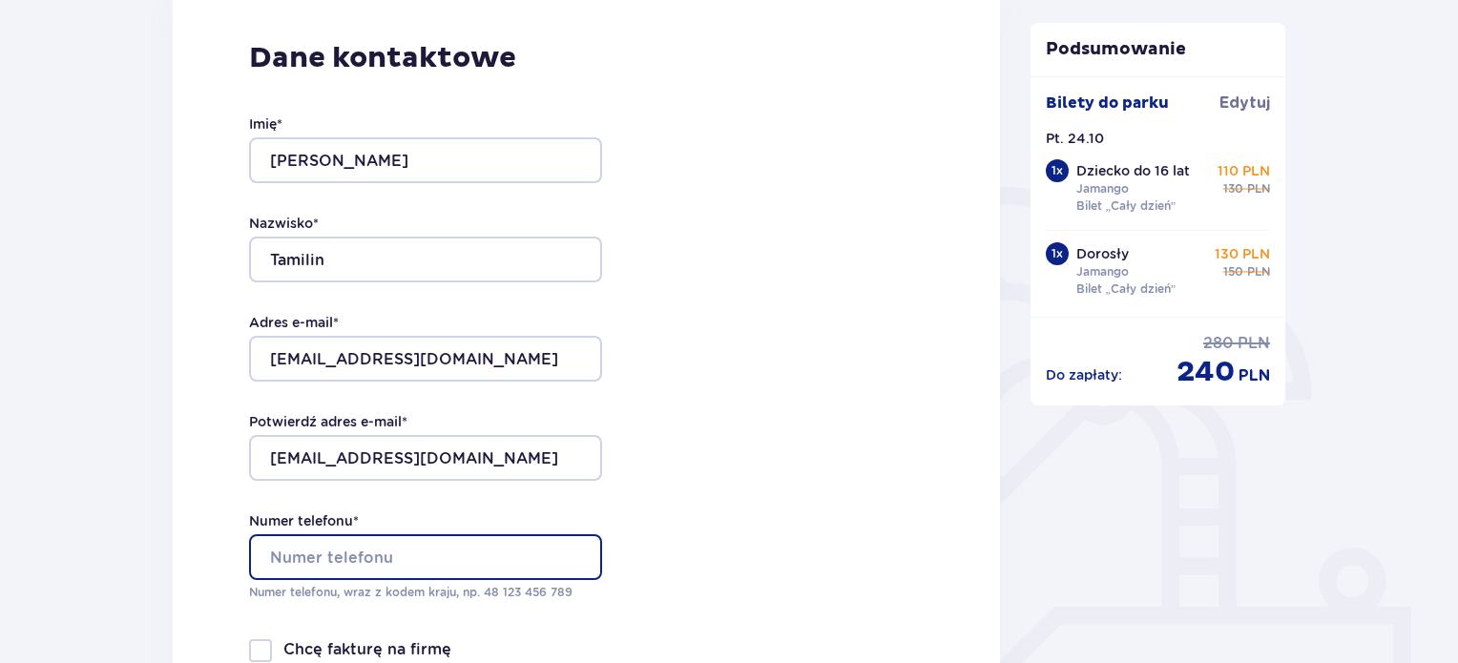
type input "888819165"
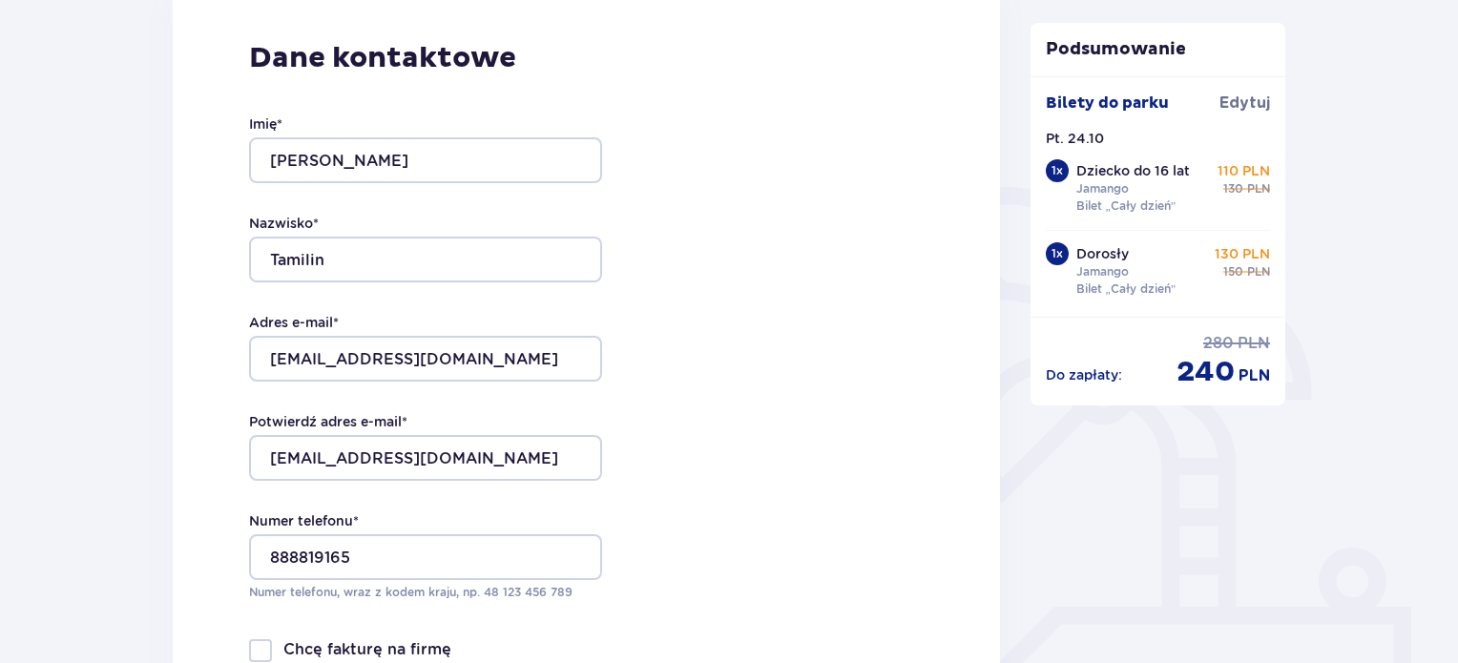
click at [722, 407] on div "Dane kontaktowe Imię * Yan Nazwisko * Tamilin Adres e-mail * yan.tamilin@gmail.…" at bounding box center [586, 391] width 827 height 809
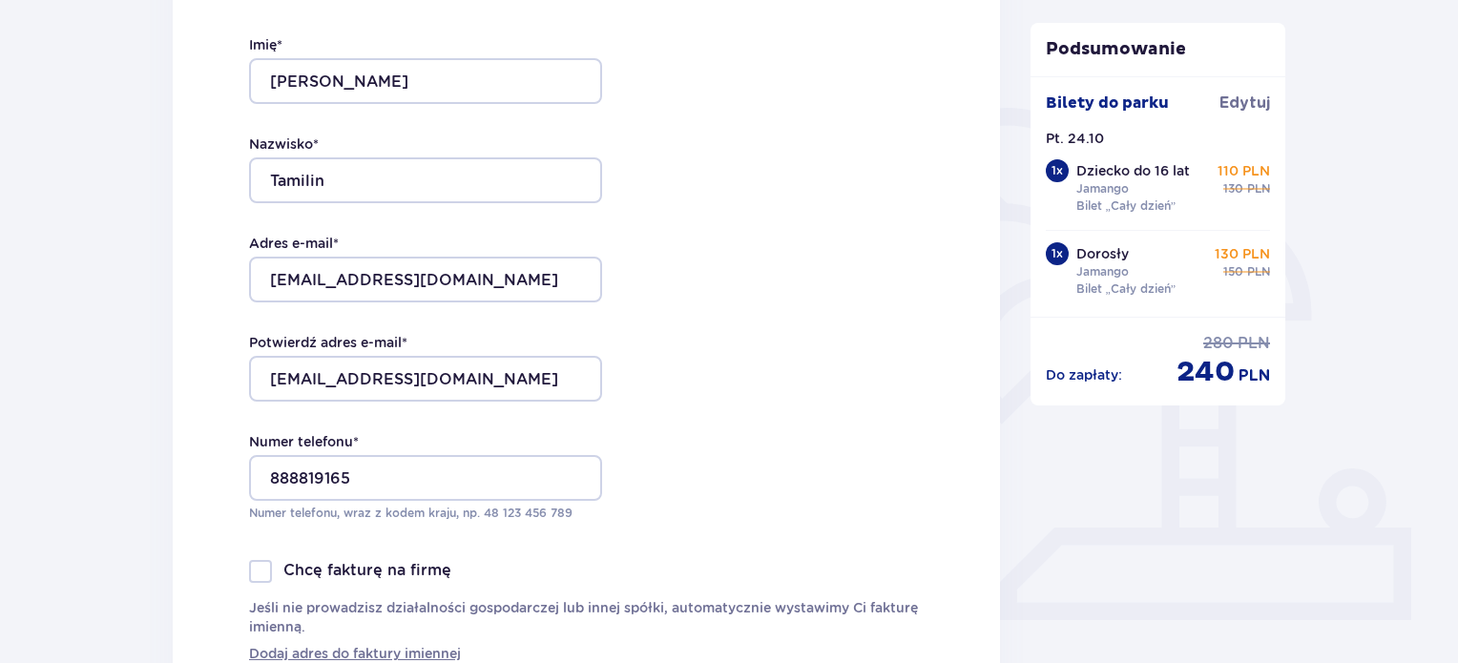
scroll to position [477, 0]
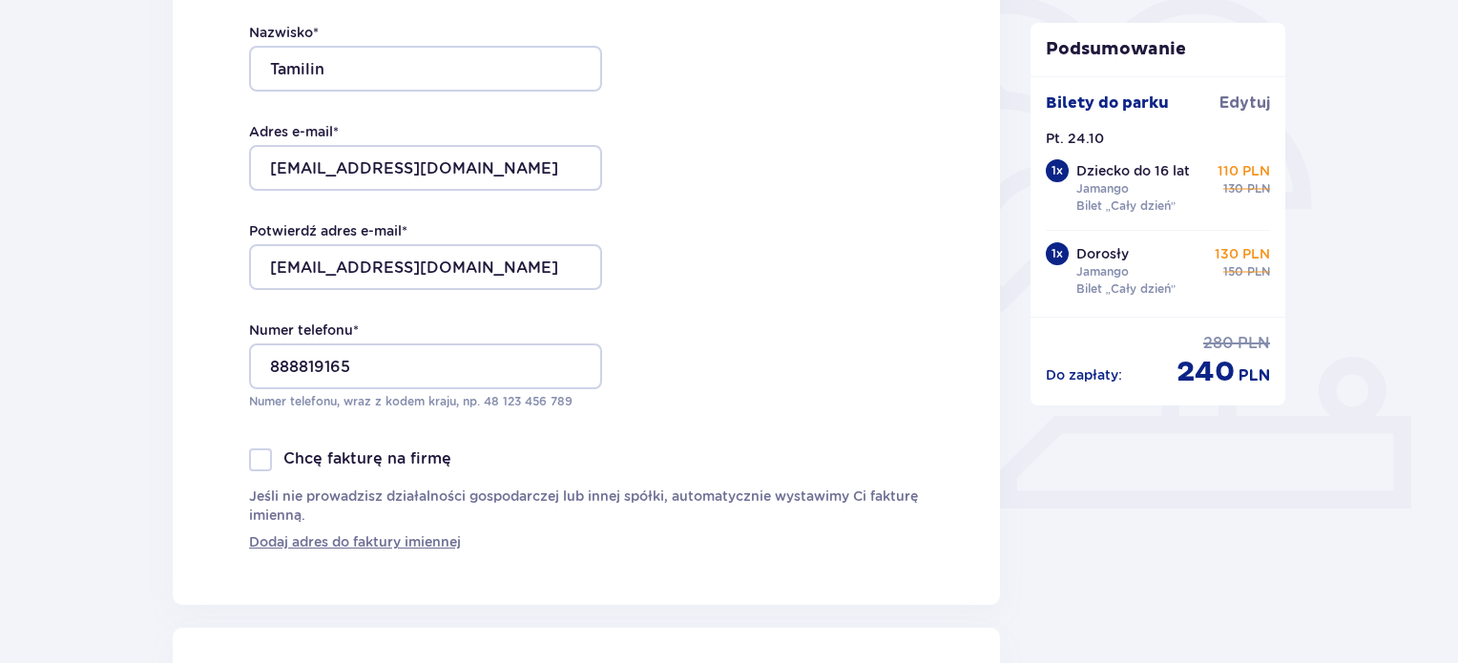
click at [368, 457] on p "Chcę fakturę na firmę" at bounding box center [367, 458] width 168 height 21
checkbox input "true"
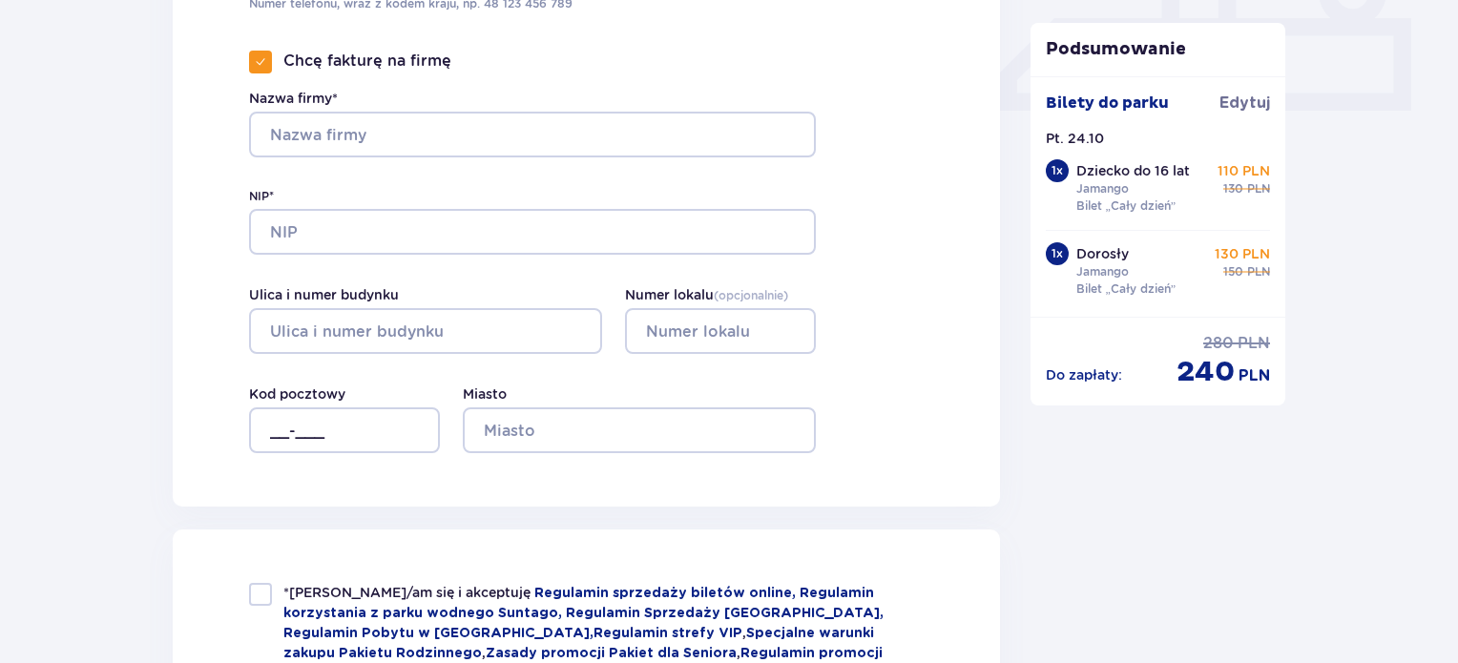
scroll to position [859, 0]
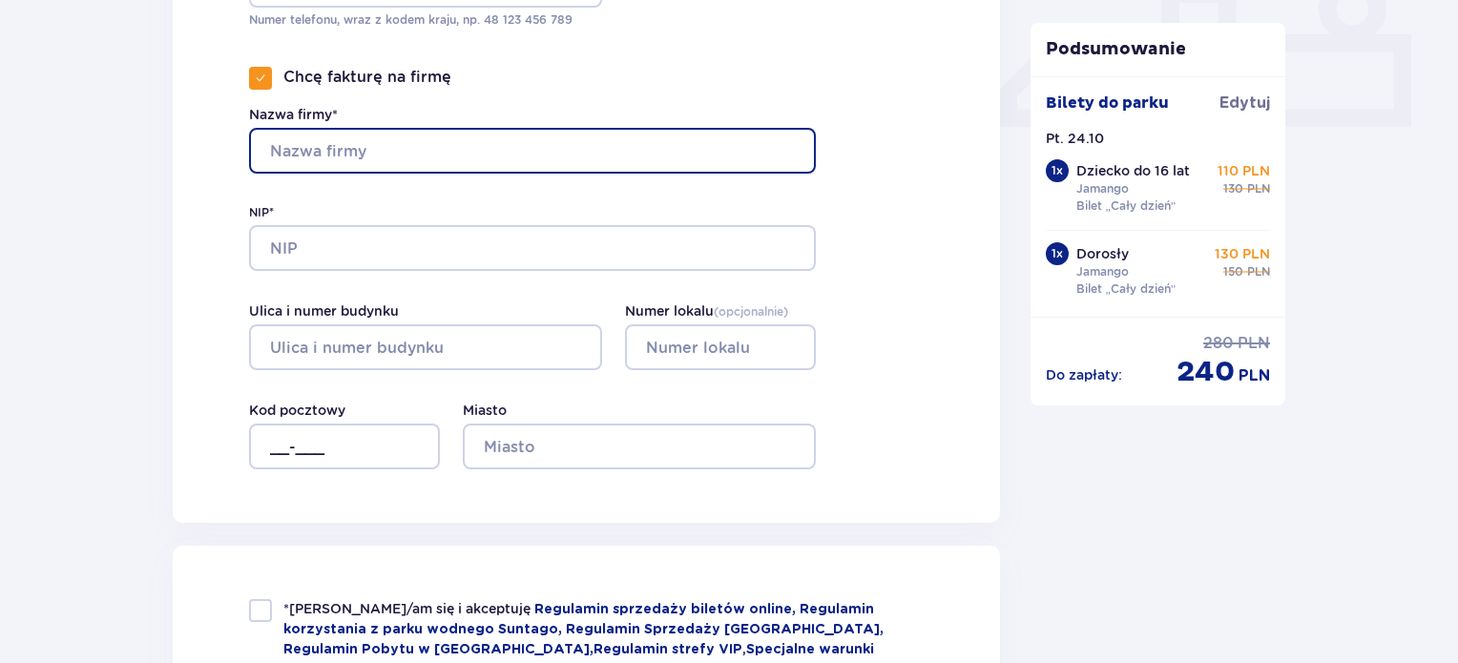
click at [318, 154] on input "Nazwa firmy*" at bounding box center [532, 151] width 567 height 46
type input "Yan Tamilin"
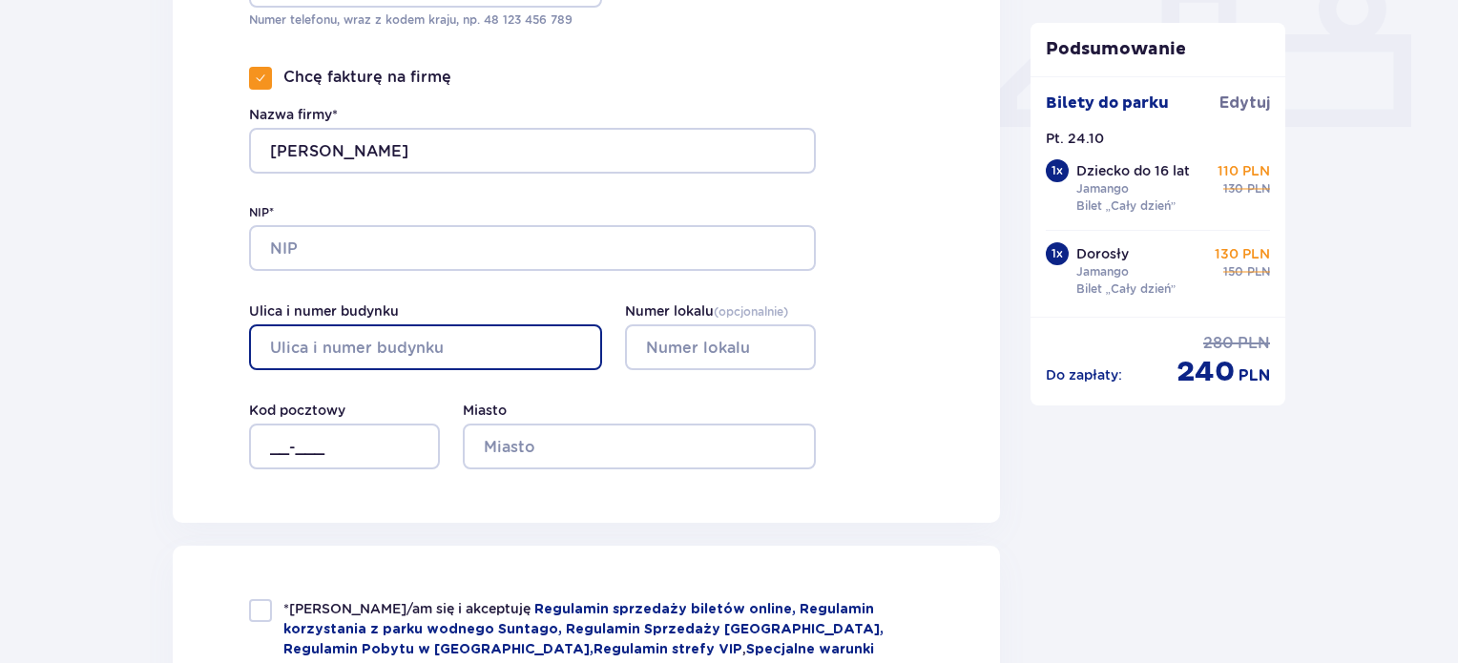
click at [328, 354] on input "Ulica i numer budynku" at bounding box center [425, 347] width 353 height 46
type input "UL. PODLEŚNA 50, 1"
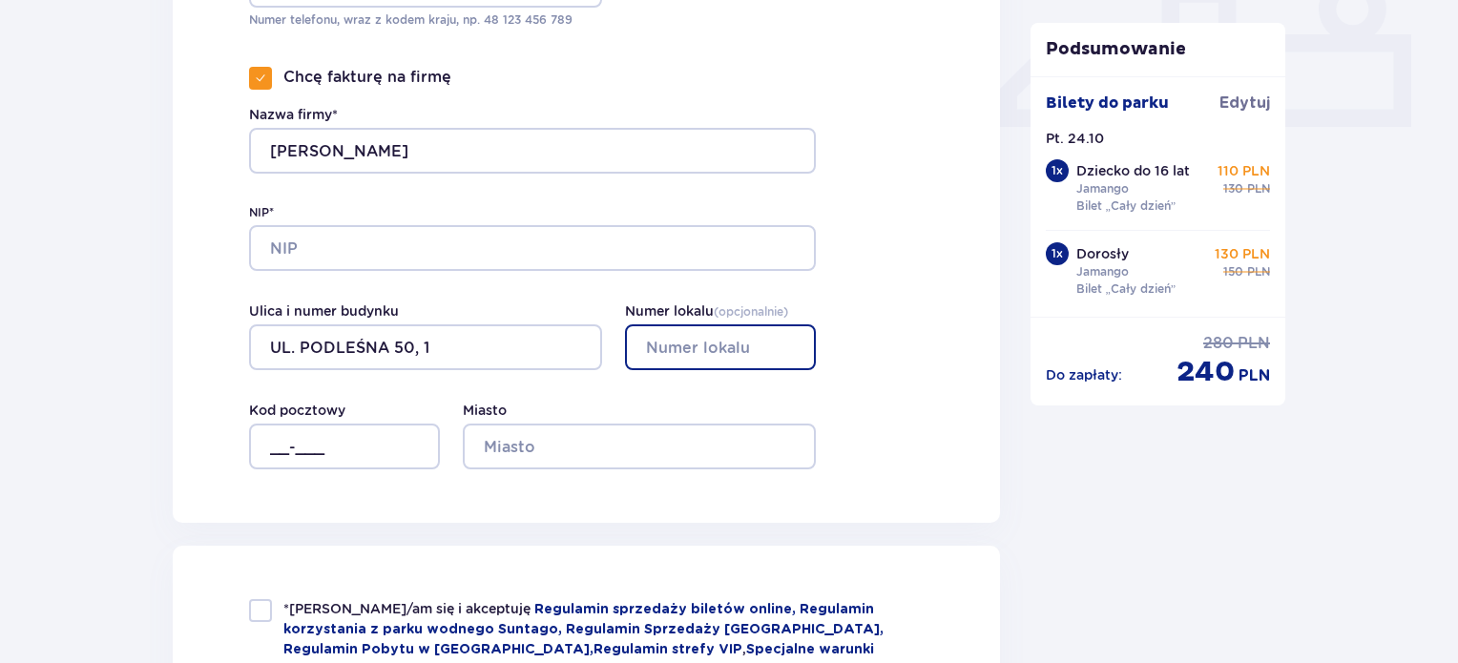
type input "1"
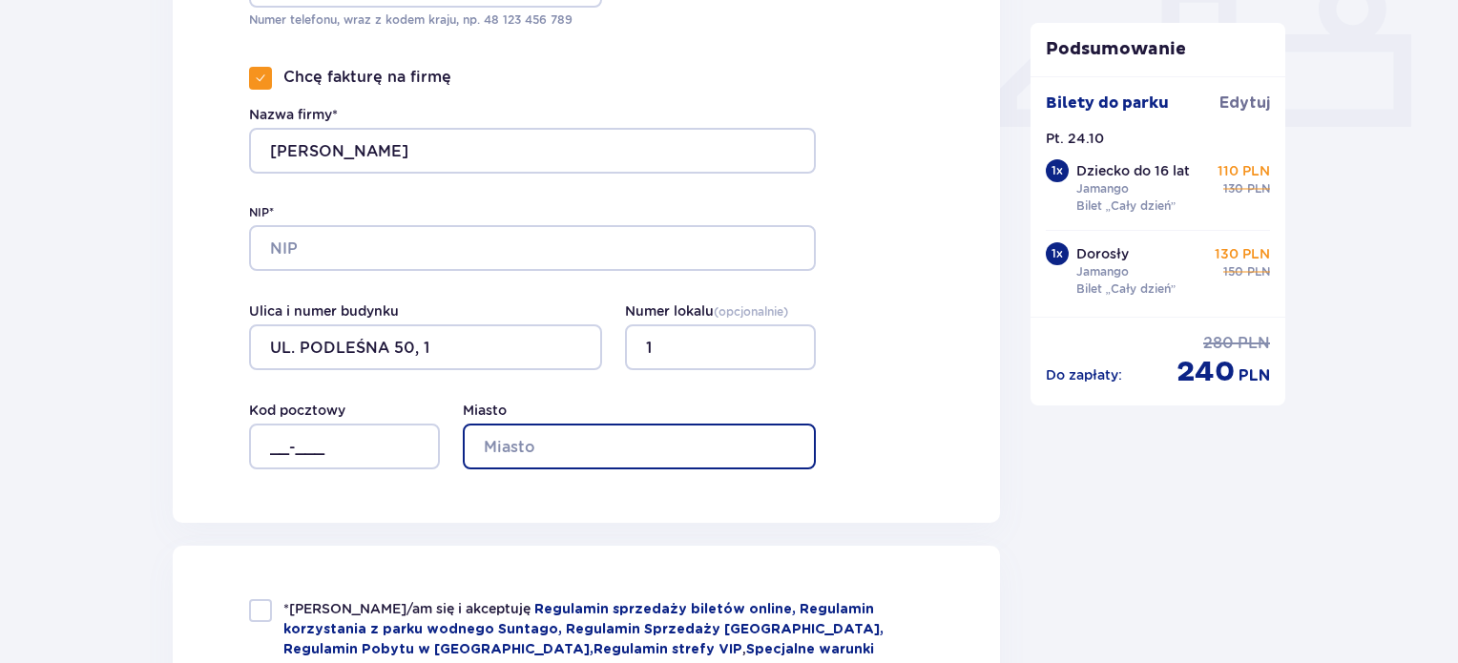
type input "Kobyłka (miasto)"
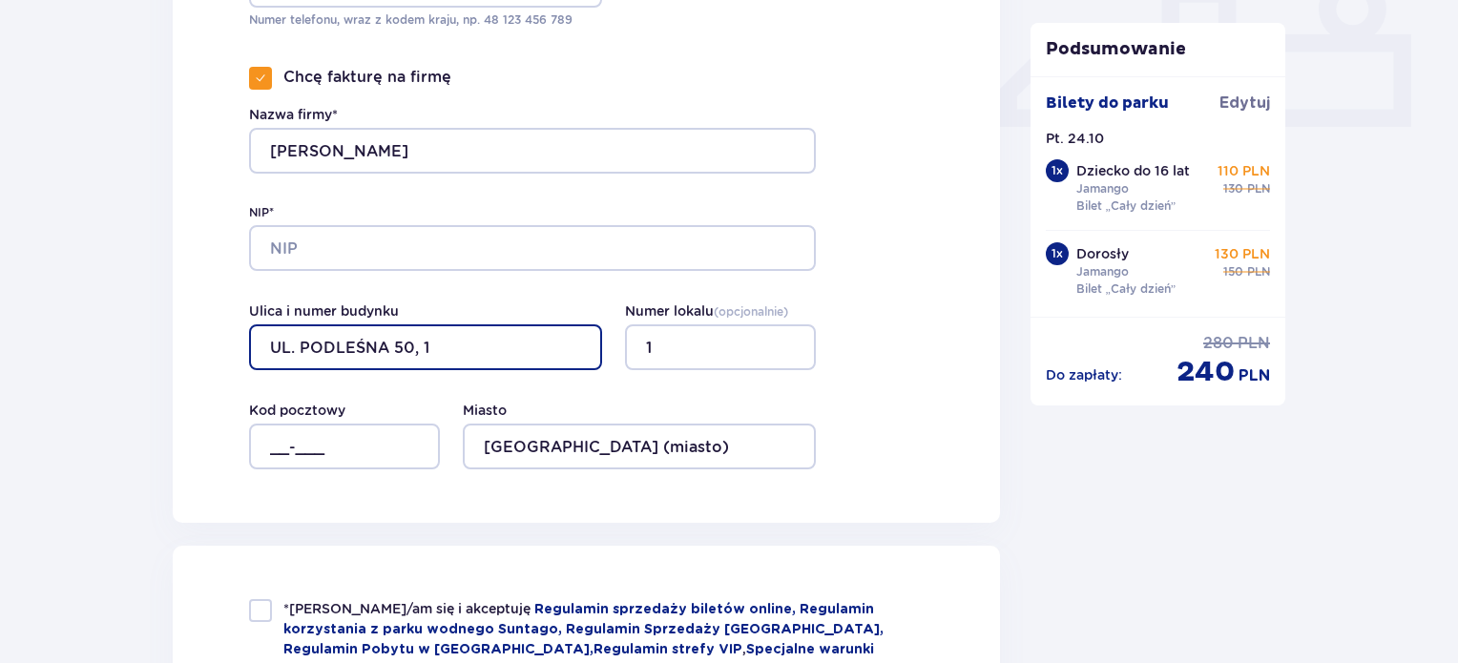
click at [458, 344] on input "UL. PODLEŚNA 50, 1" at bounding box center [425, 347] width 353 height 46
drag, startPoint x: 298, startPoint y: 345, endPoint x: 198, endPoint y: 347, distance: 99.3
type input "PODLEŚNA 50"
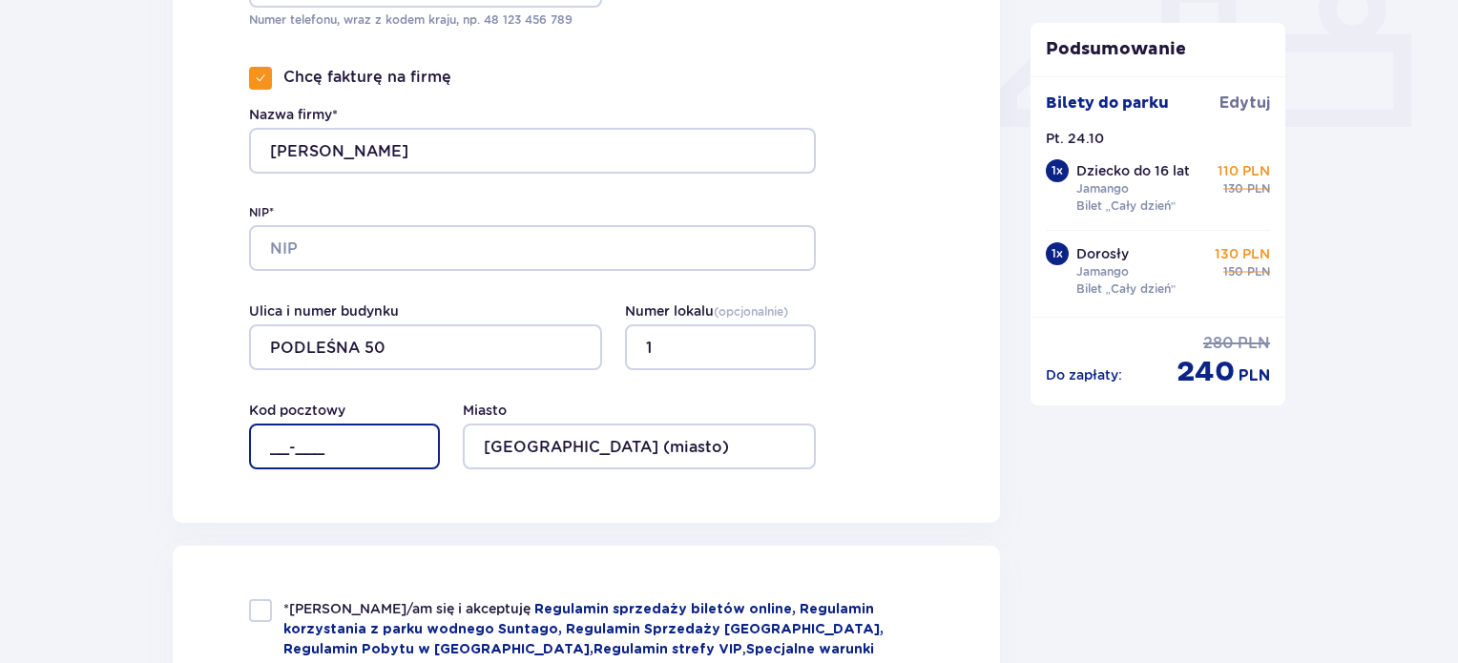
click at [260, 442] on input "__-___" at bounding box center [344, 447] width 191 height 46
type input "05-230"
click at [261, 614] on div at bounding box center [260, 610] width 23 height 23
checkbox input "true"
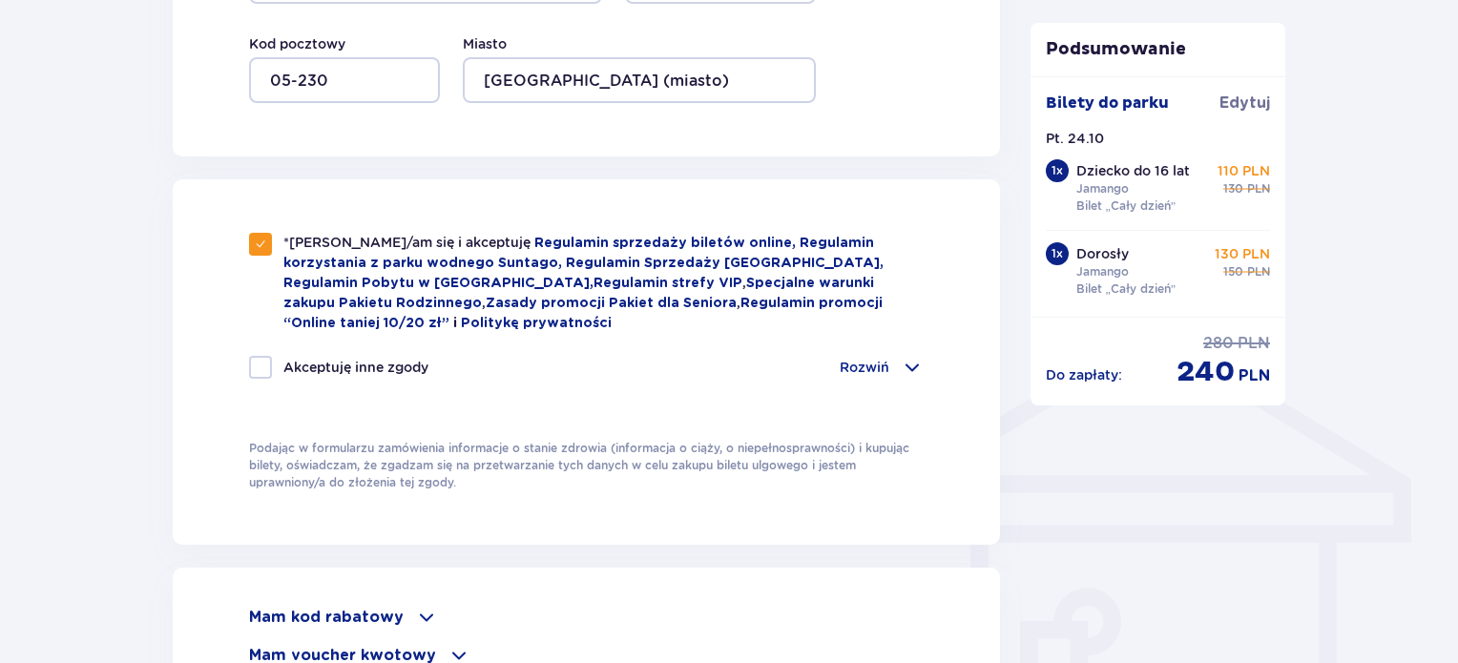
scroll to position [1336, 0]
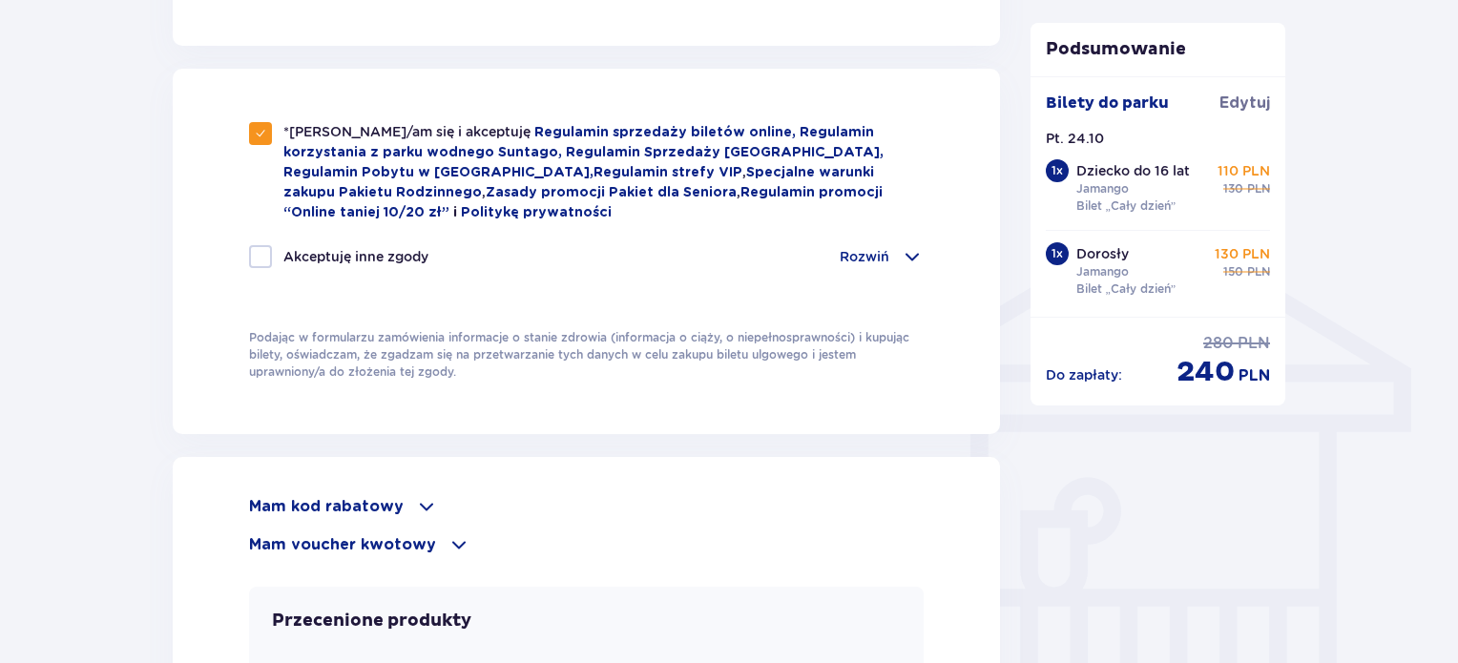
click at [419, 501] on span at bounding box center [426, 506] width 23 height 23
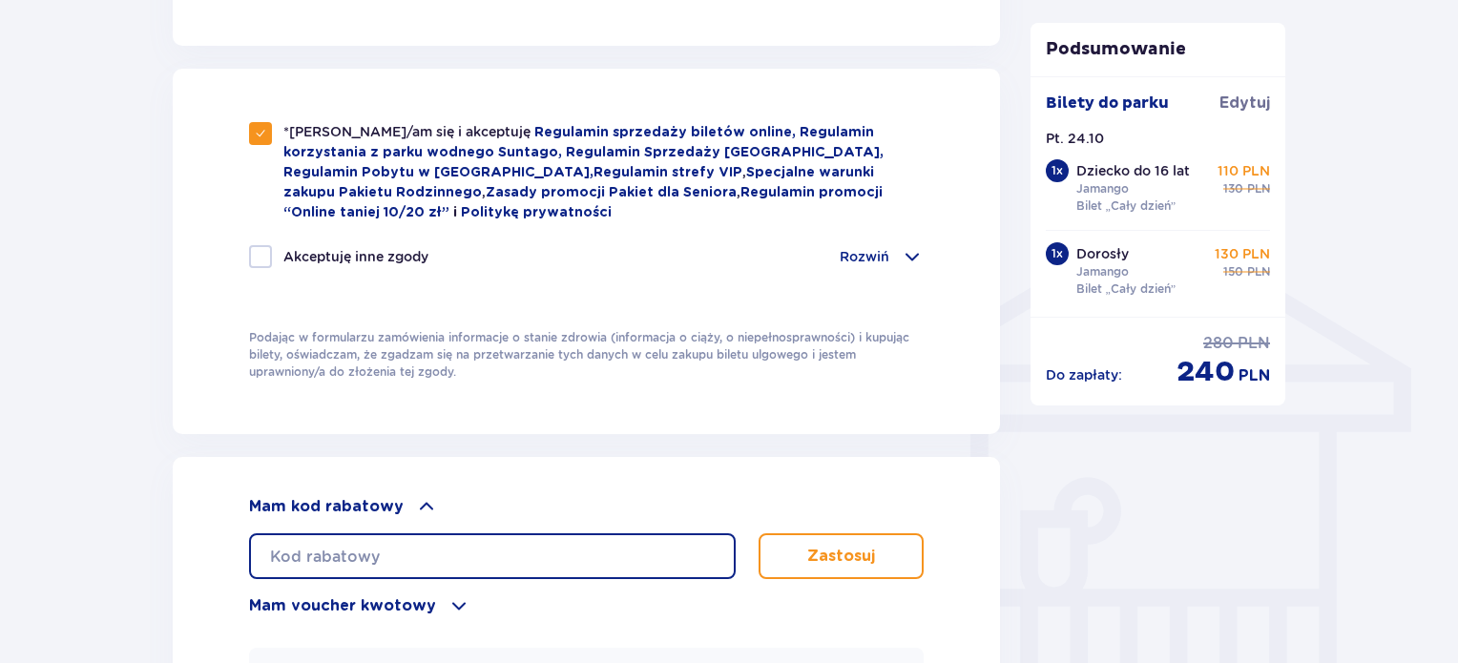
click at [385, 549] on input "text" at bounding box center [492, 556] width 487 height 46
paste input "LDDOWDDO482DEF"
type input "LDDOWDDO482DEF"
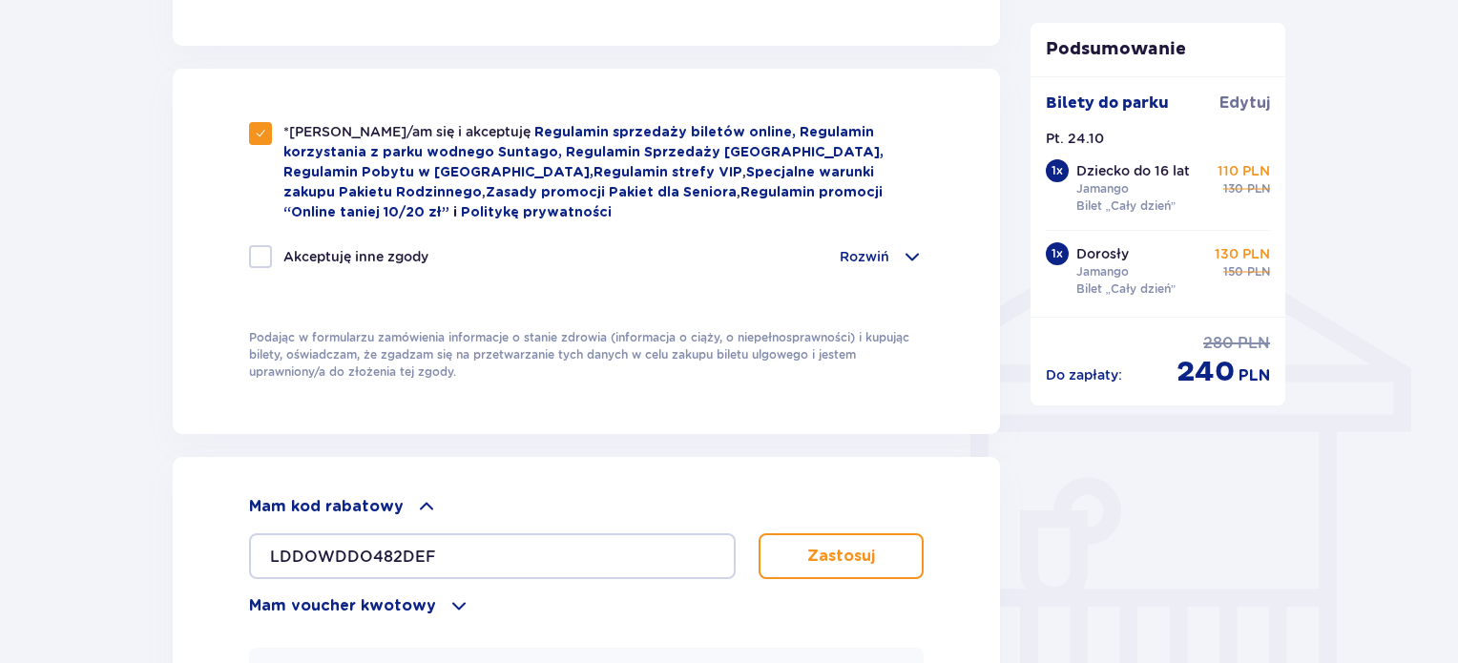
click at [823, 547] on p "Zastosuj" at bounding box center [841, 556] width 68 height 21
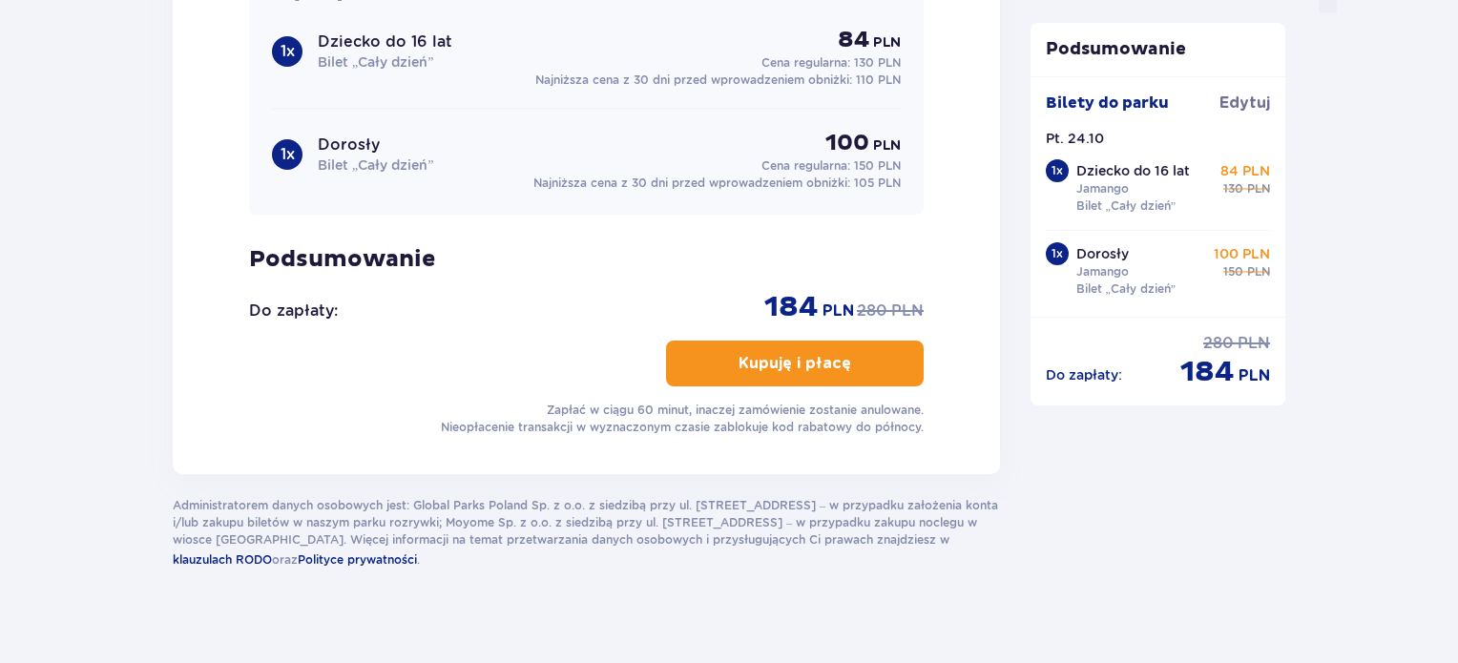
scroll to position [2061, 0]
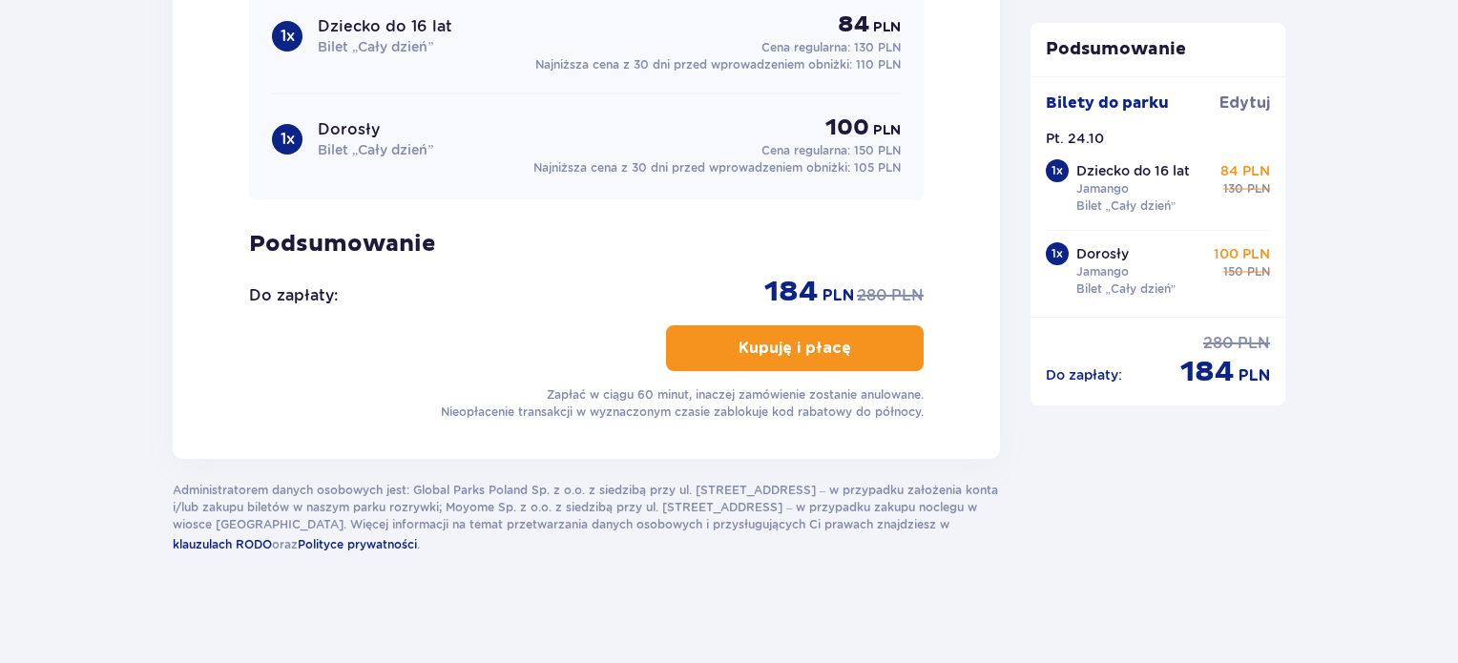
click at [748, 342] on p "Kupuję i płacę" at bounding box center [795, 348] width 113 height 21
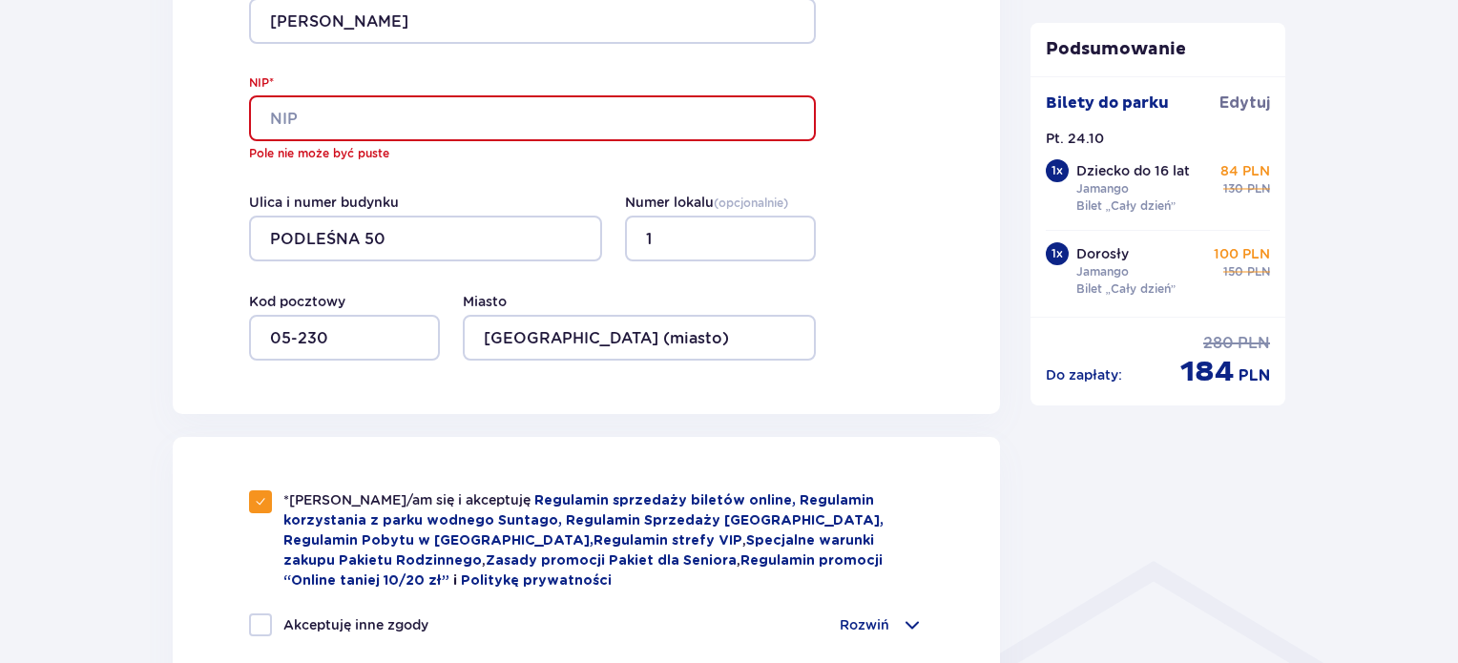
scroll to position [989, 0]
click at [310, 117] on input "NIP*" at bounding box center [532, 118] width 567 height 46
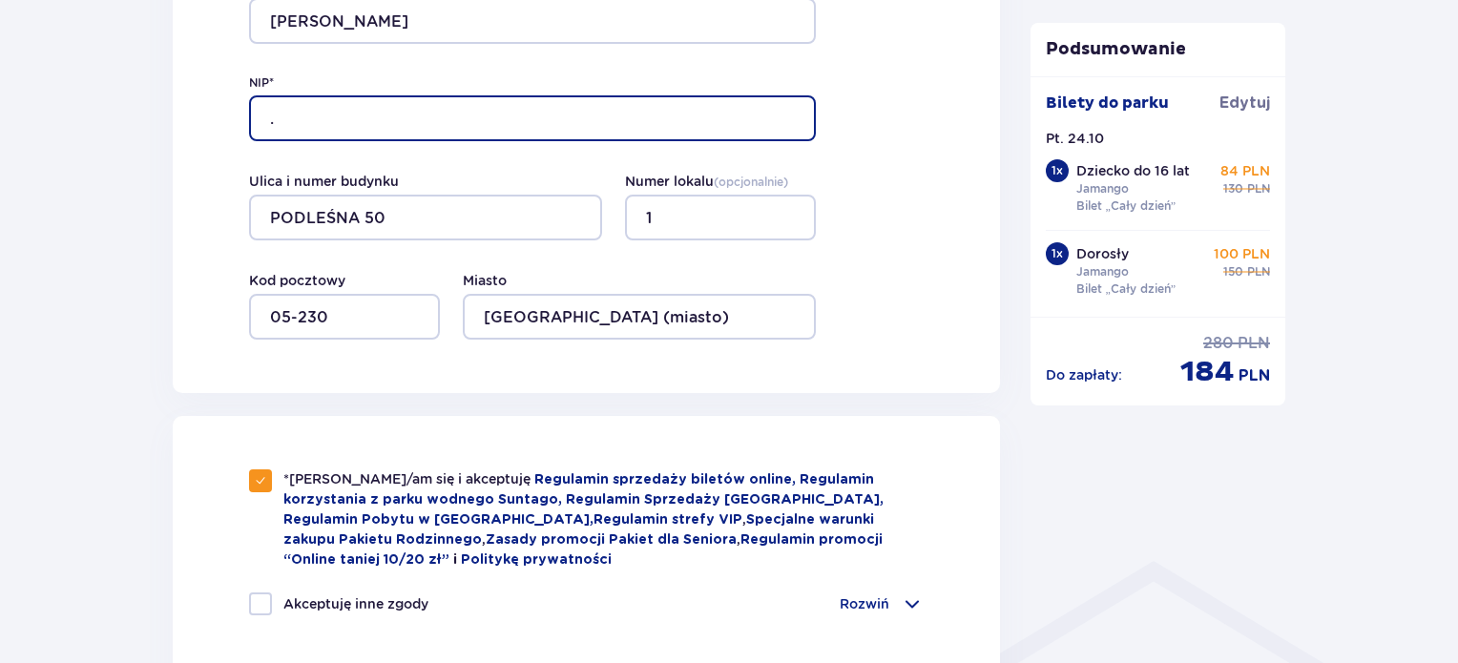
type input "."
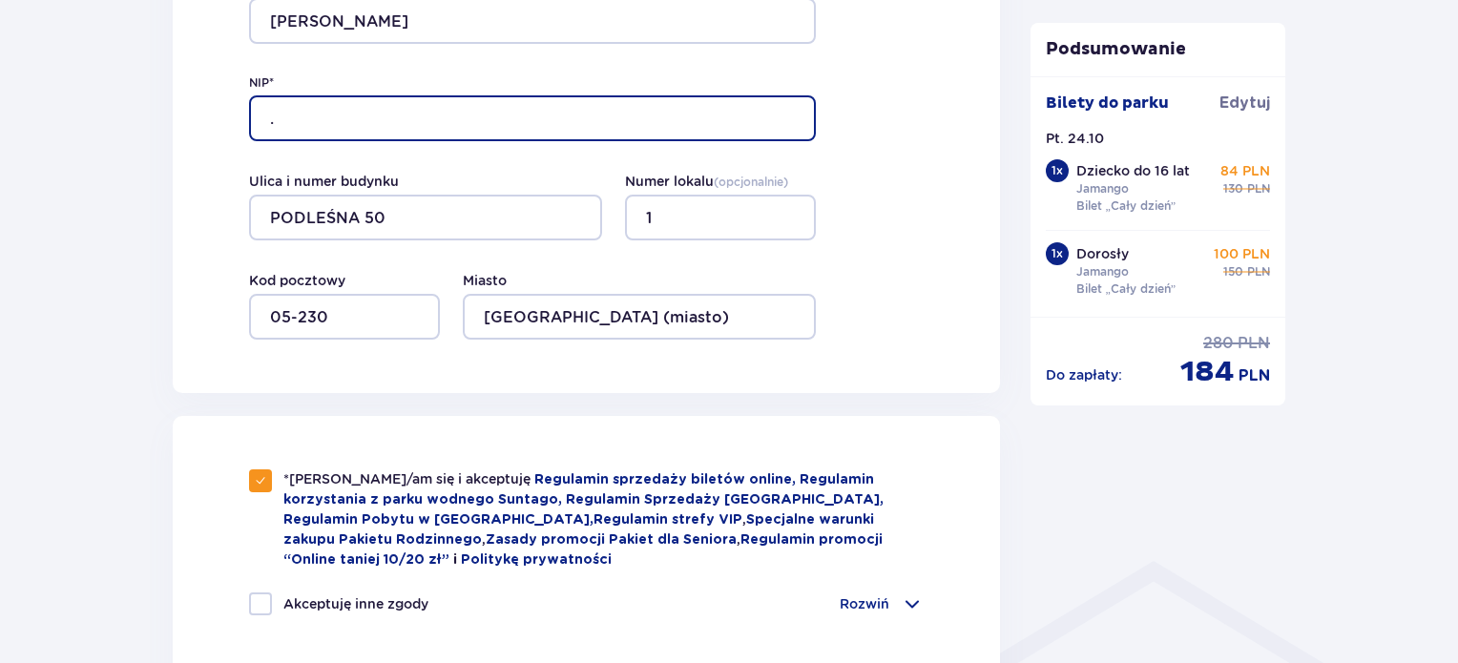
click at [279, 116] on input "." at bounding box center [532, 118] width 567 height 46
type input "imienna FV"
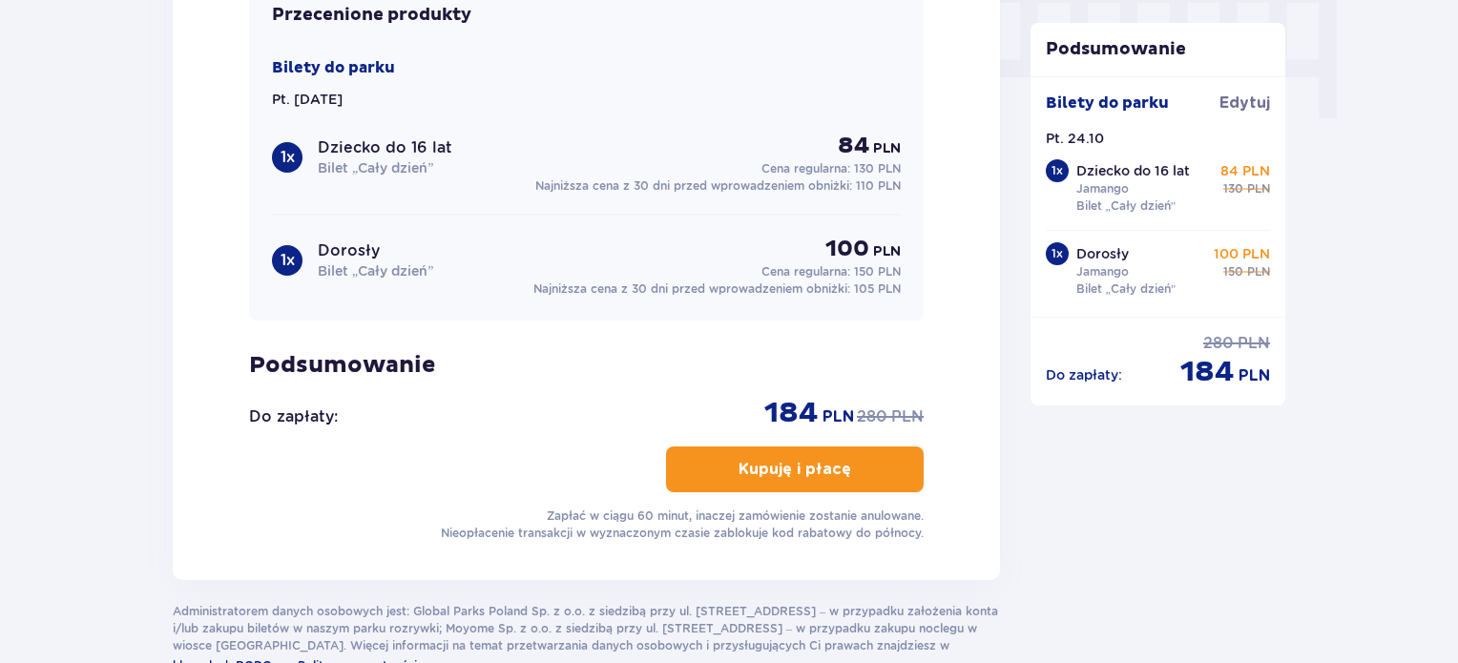
scroll to position [1943, 0]
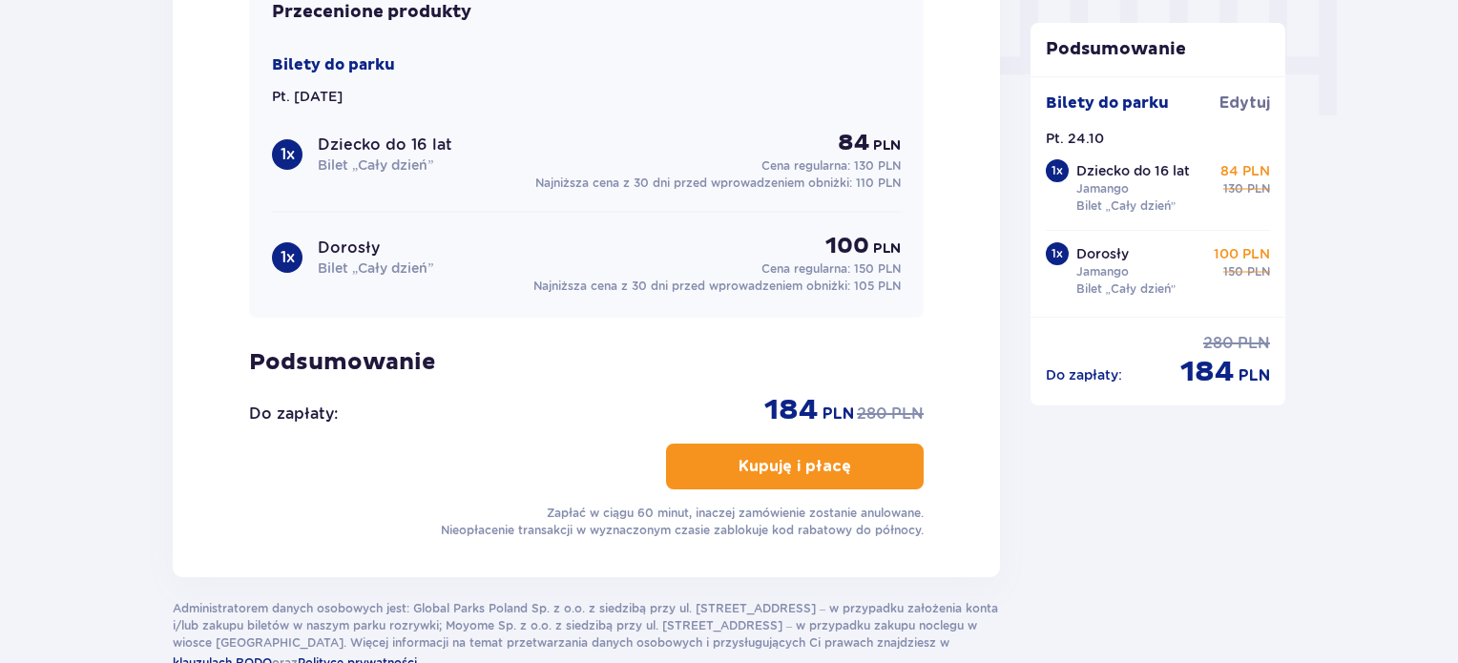
click at [766, 461] on p "Kupuję i płacę" at bounding box center [795, 466] width 113 height 21
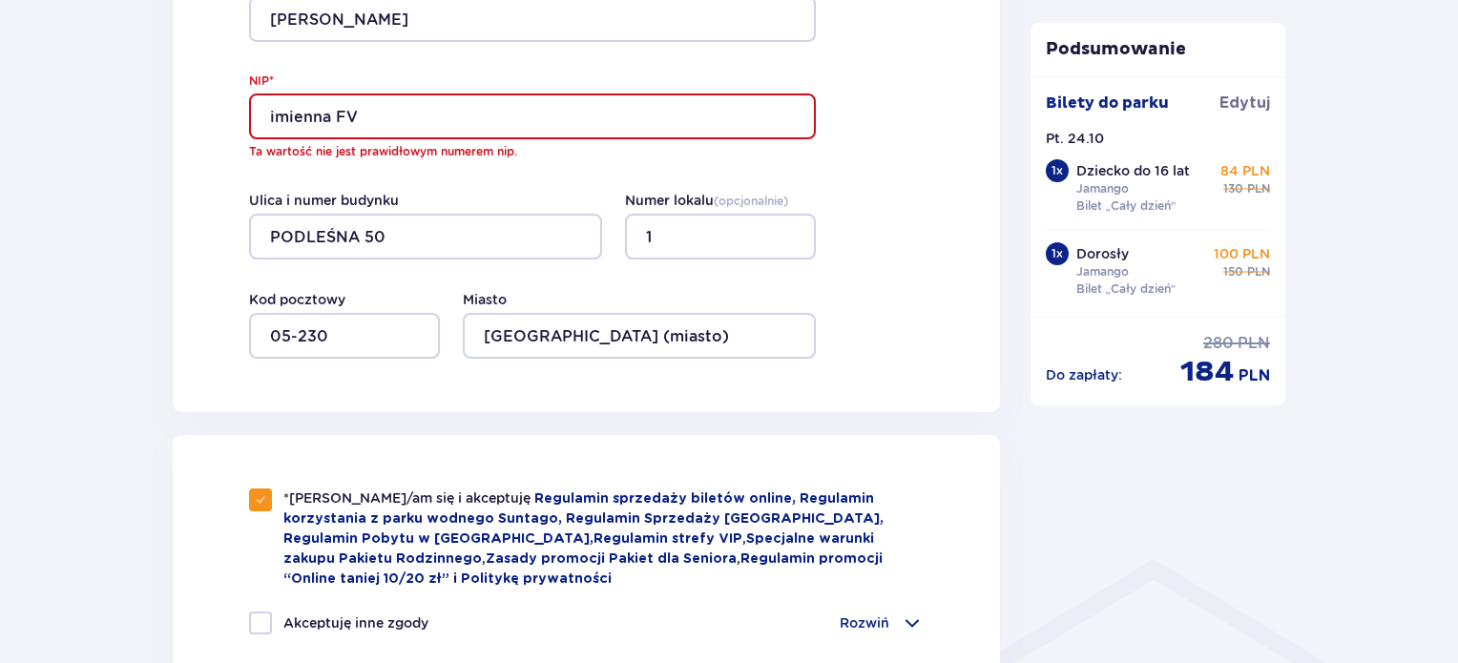
scroll to position [989, 0]
click at [429, 116] on input "imienna FV" at bounding box center [532, 118] width 567 height 46
drag, startPoint x: 428, startPoint y: 118, endPoint x: 211, endPoint y: 125, distance: 217.7
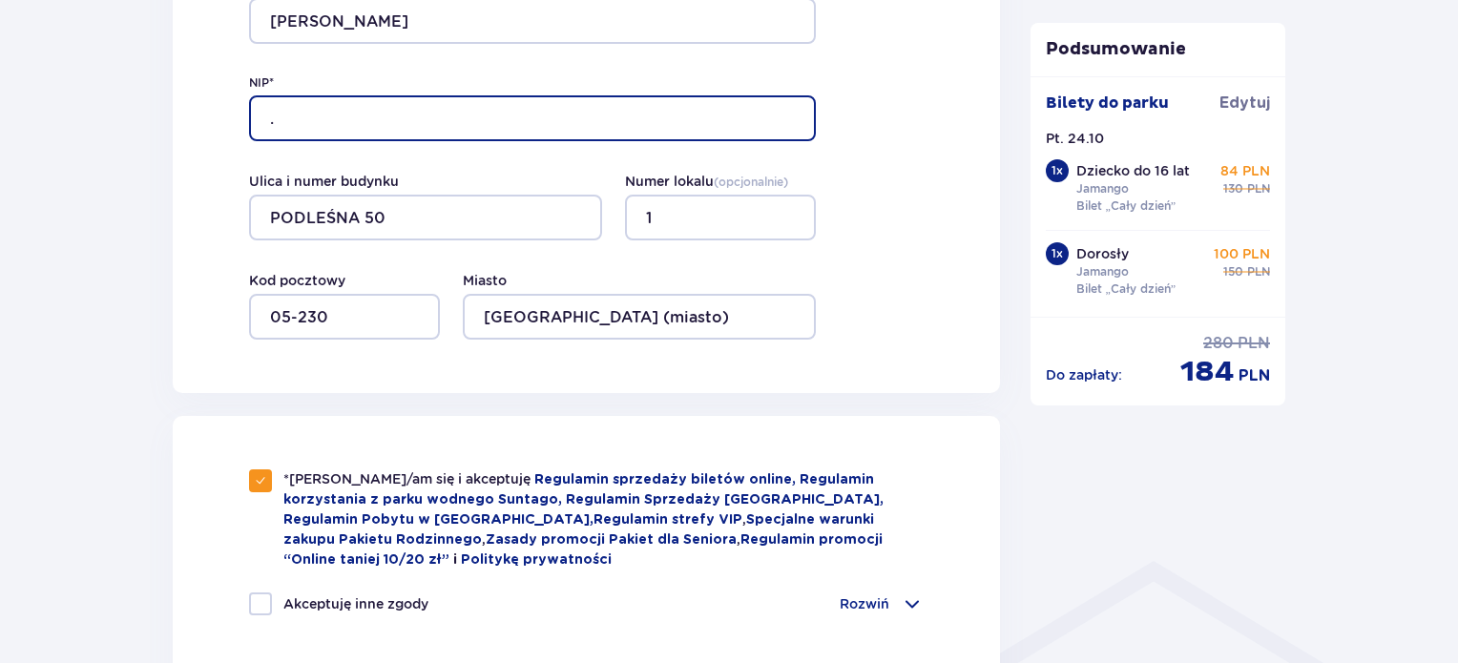
type input "."
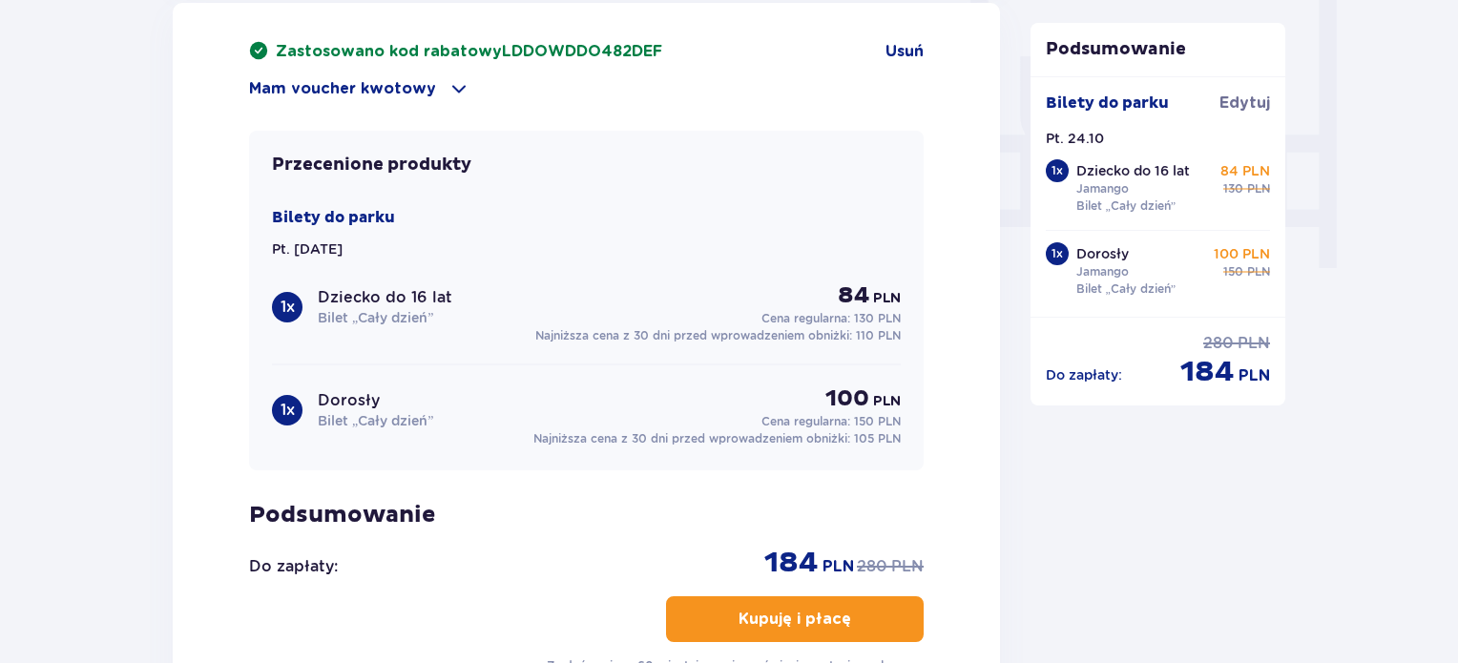
scroll to position [1943, 0]
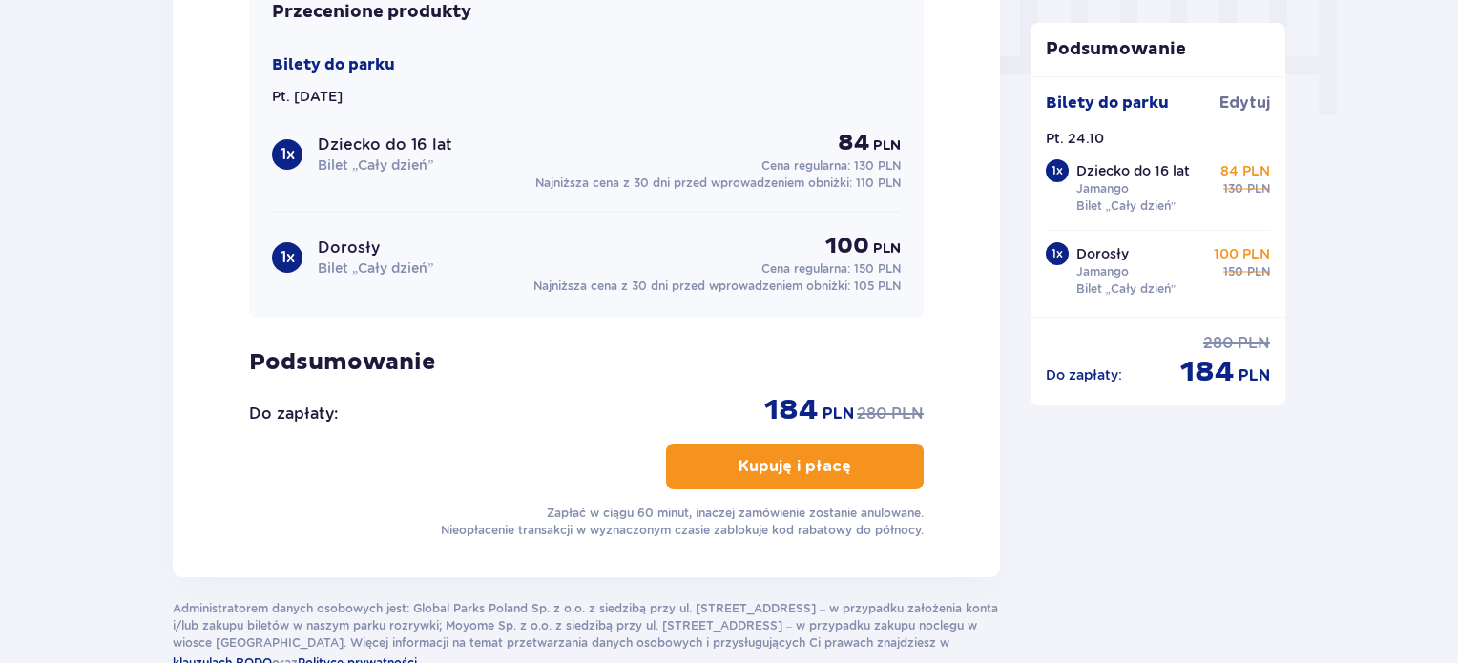
click at [791, 464] on p "Kupuję i płacę" at bounding box center [795, 466] width 113 height 21
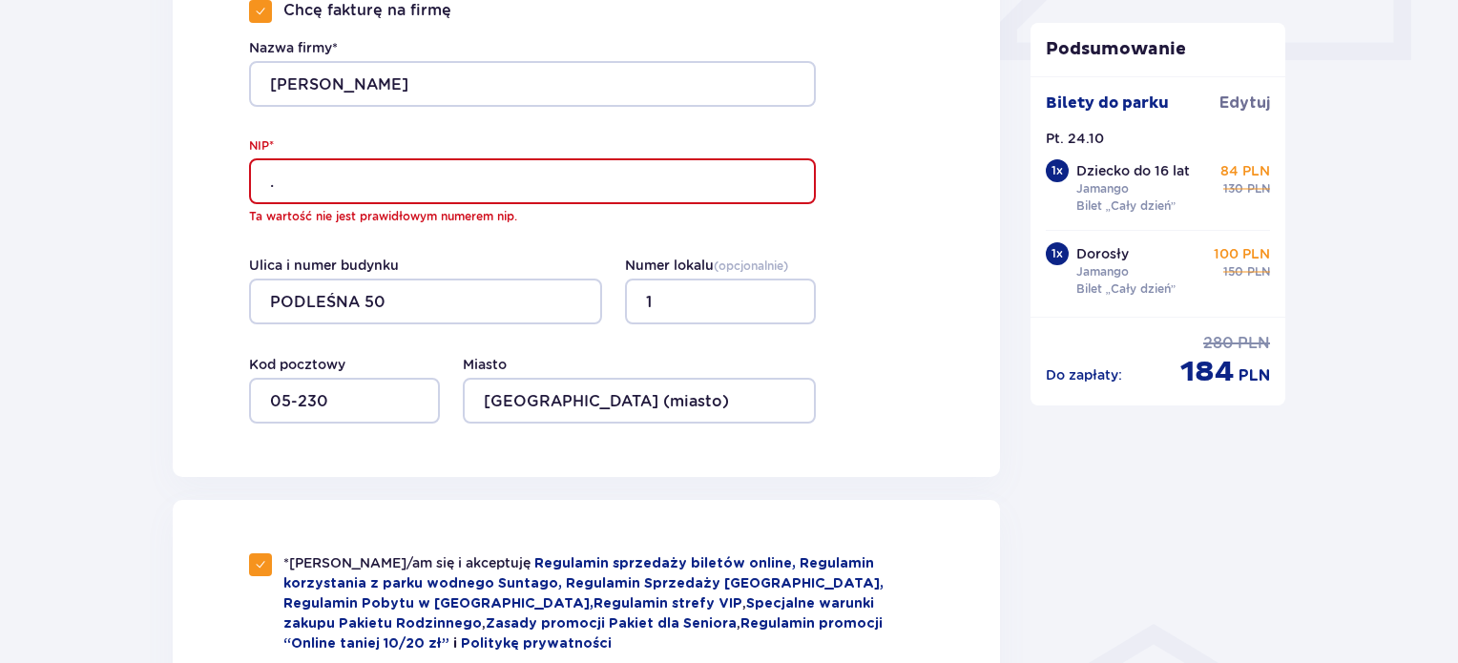
scroll to position [893, 0]
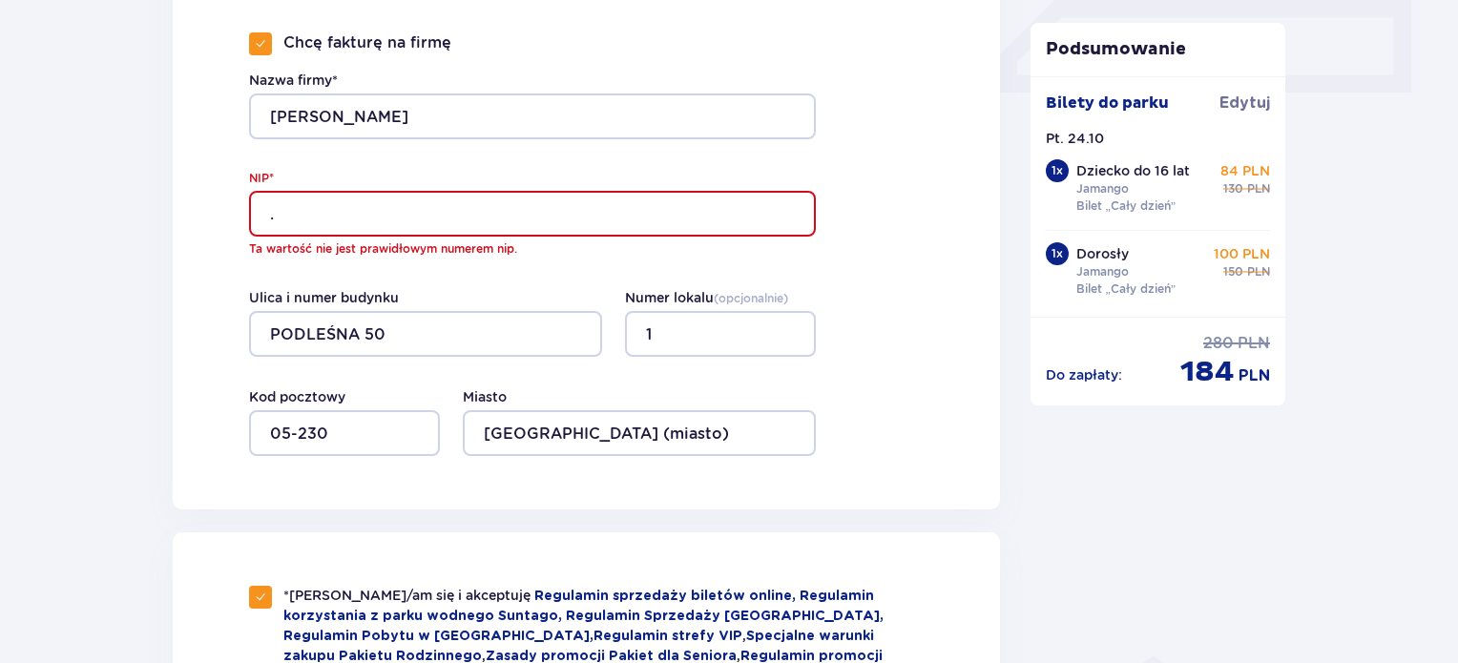
click at [292, 217] on input "." at bounding box center [532, 214] width 567 height 46
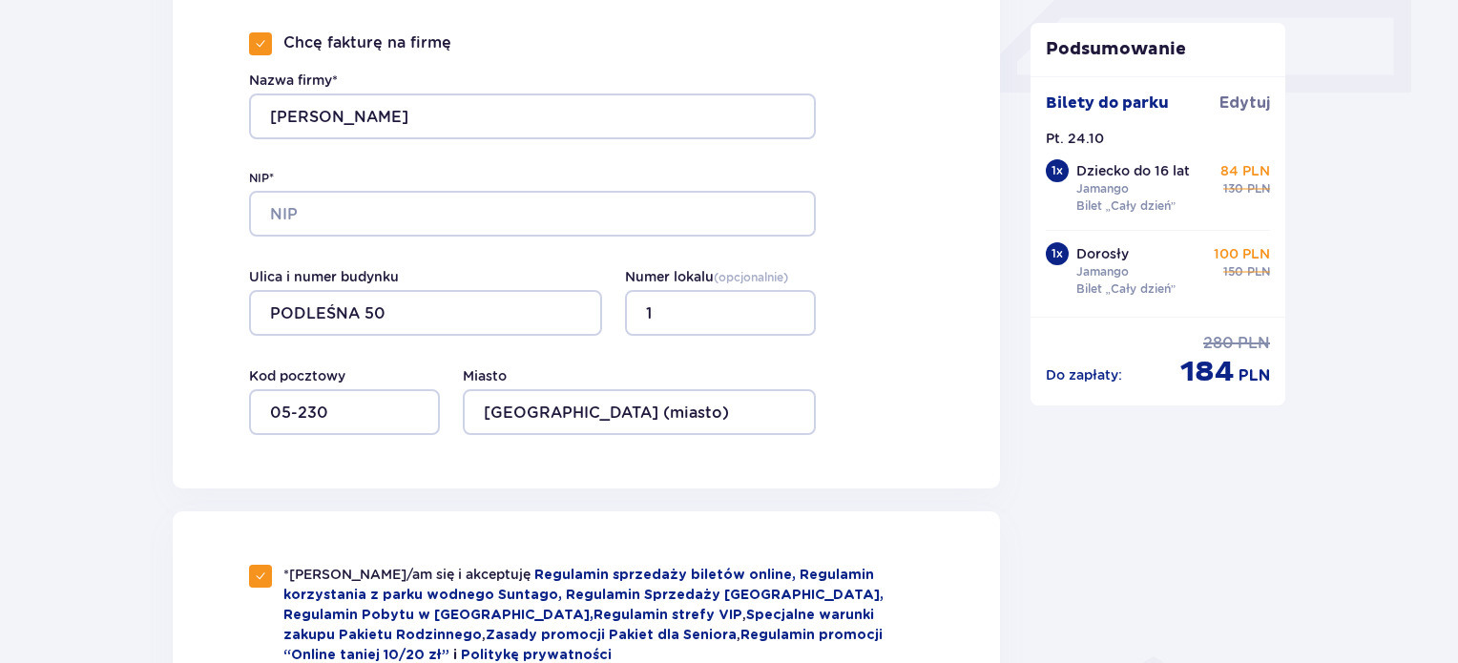
click at [260, 45] on span at bounding box center [260, 43] width 11 height 11
checkbox input "false"
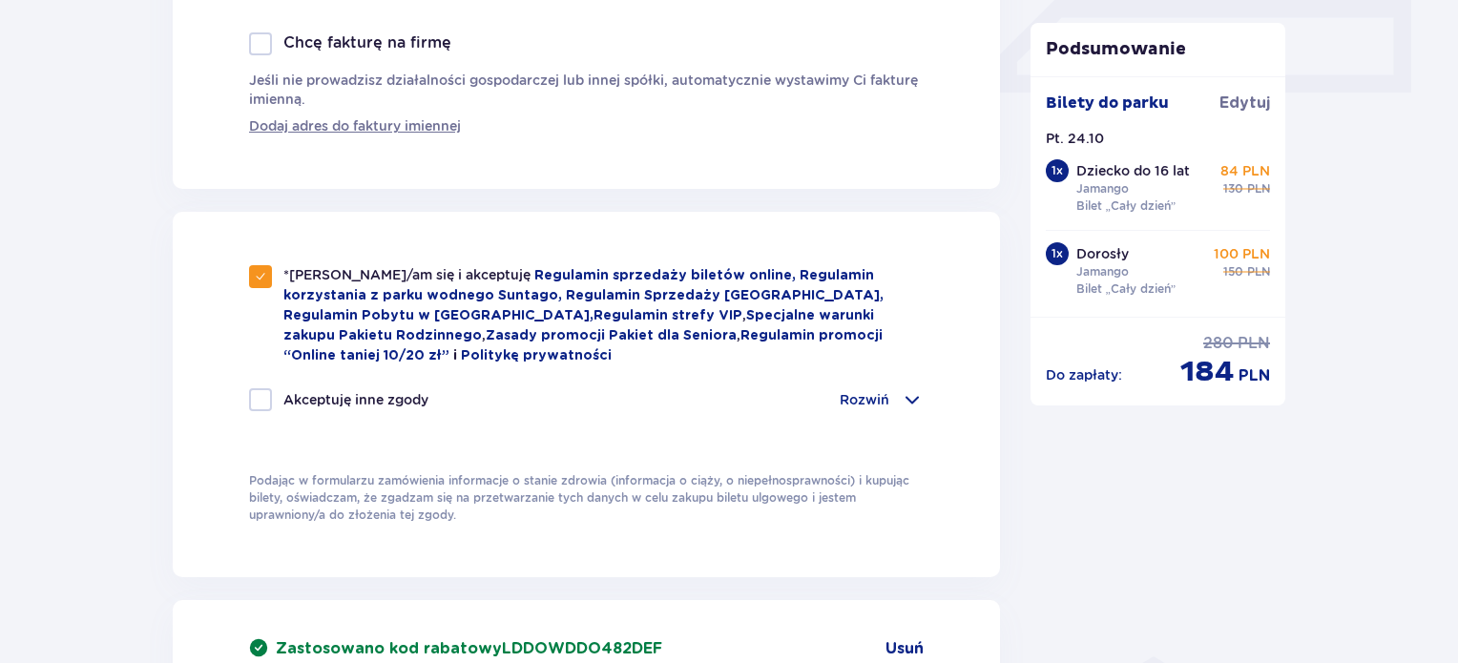
click at [267, 392] on div at bounding box center [260, 399] width 23 height 23
checkbox input "true"
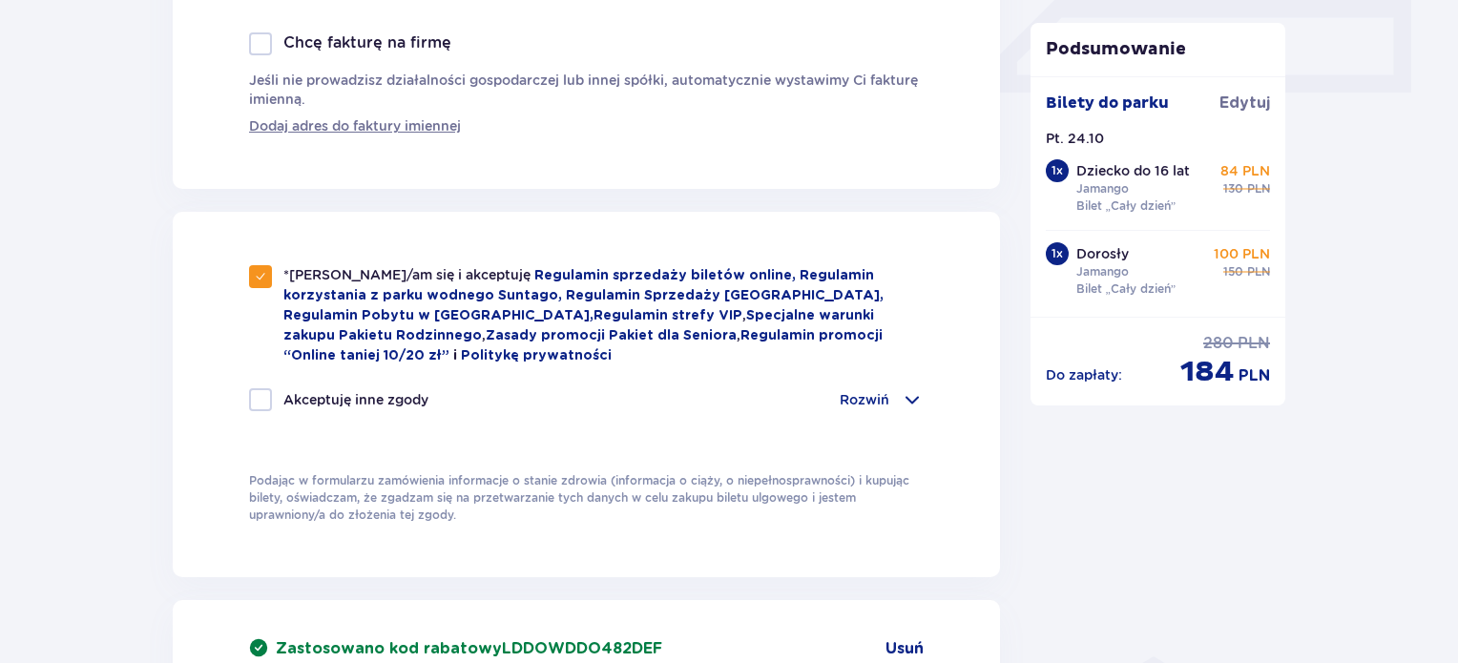
checkbox input "true"
click at [264, 394] on span at bounding box center [260, 399] width 11 height 11
checkbox input "false"
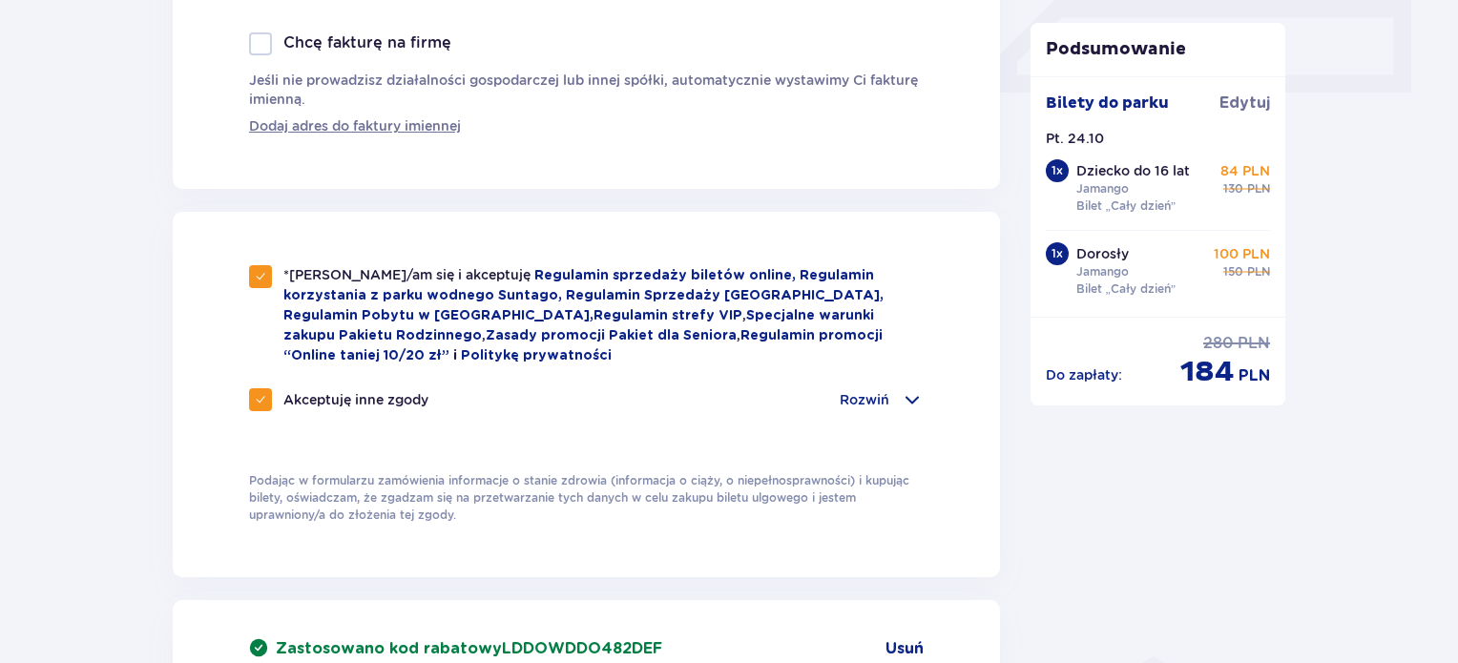
checkbox input "false"
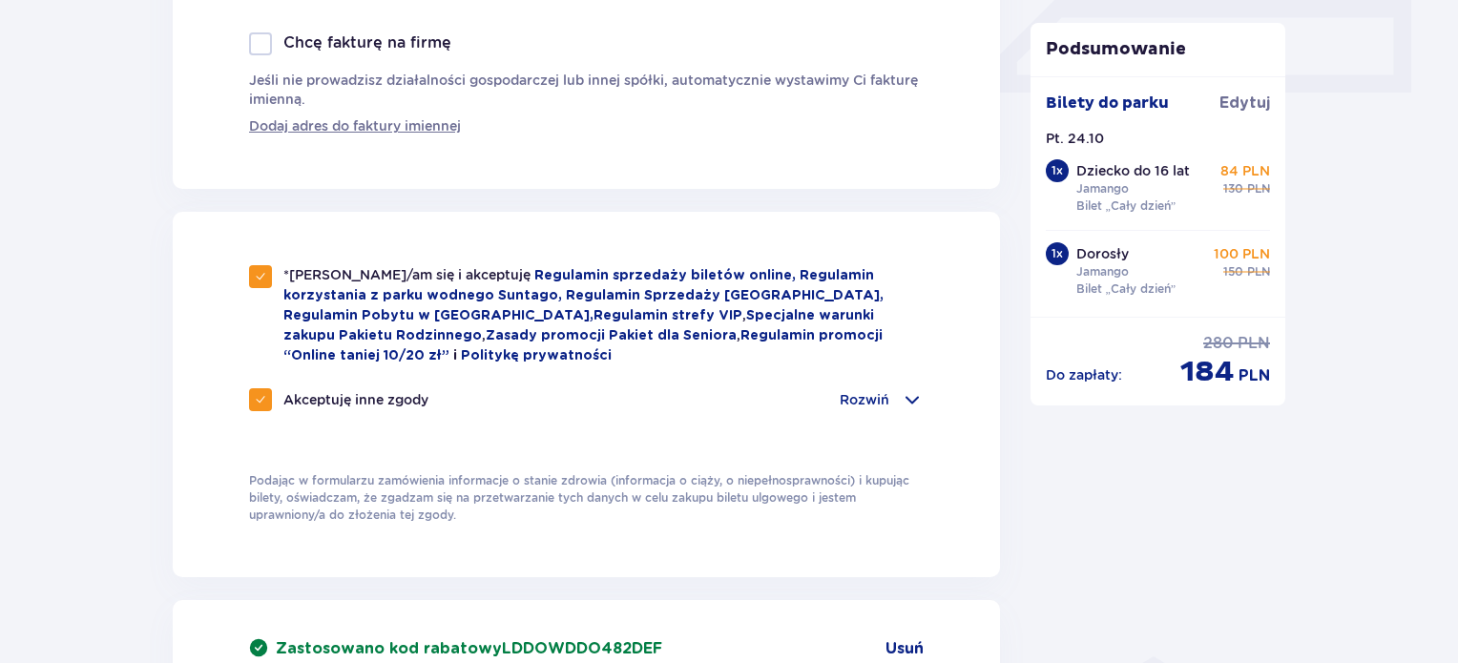
checkbox input "false"
click at [912, 394] on span at bounding box center [912, 399] width 23 height 23
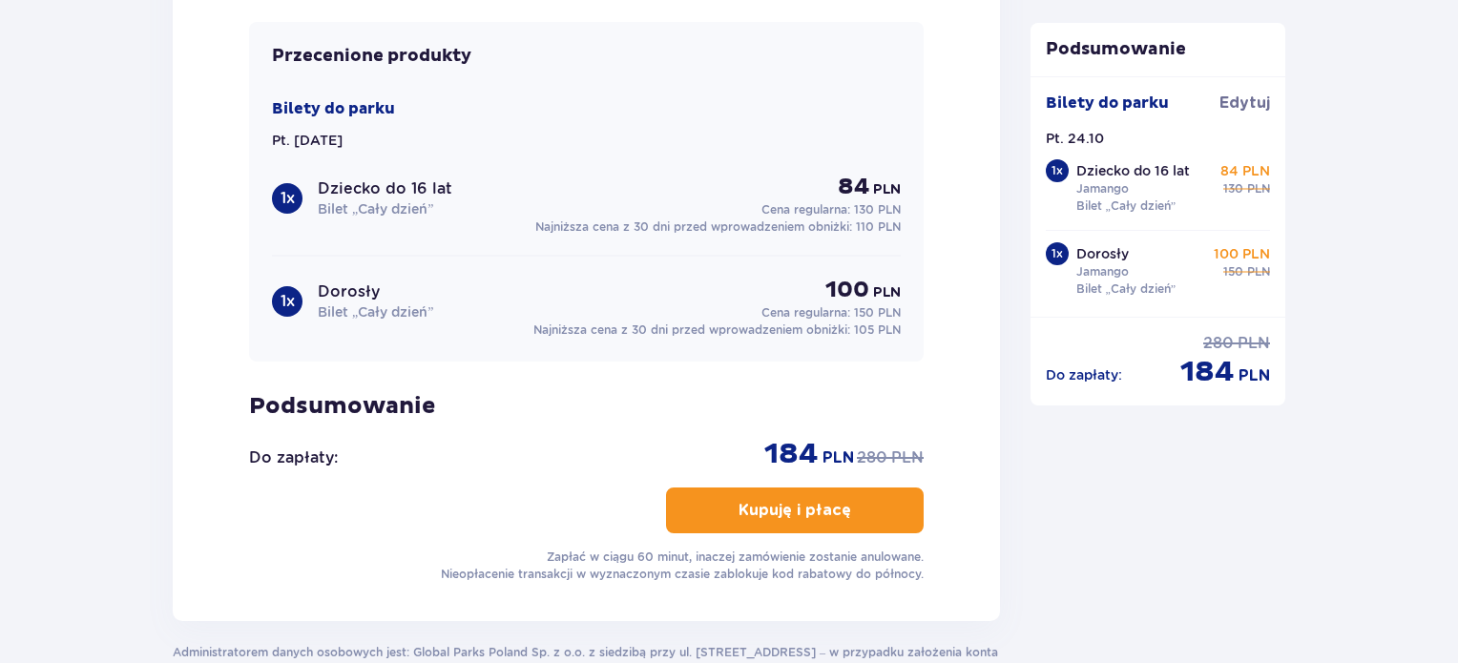
scroll to position [2134, 0]
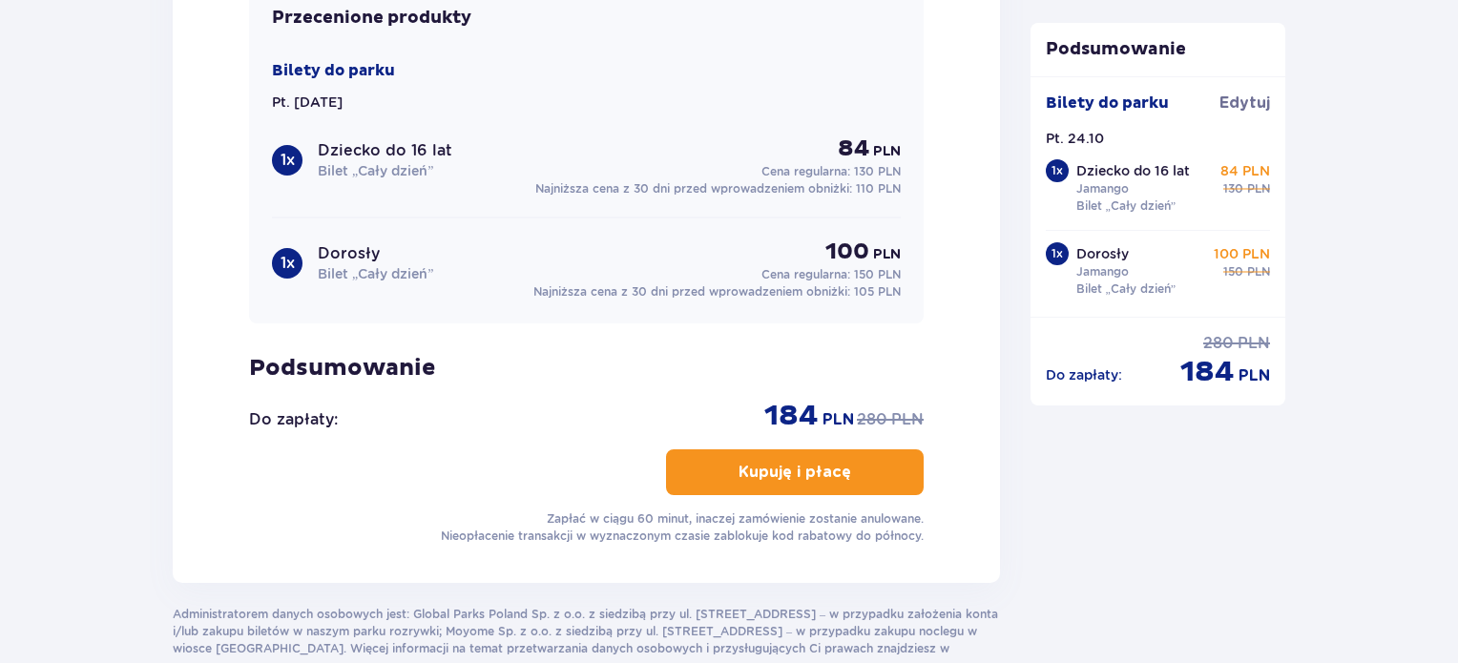
click at [805, 462] on p "Kupuję i płacę" at bounding box center [795, 472] width 113 height 21
